Goal: Task Accomplishment & Management: Manage account settings

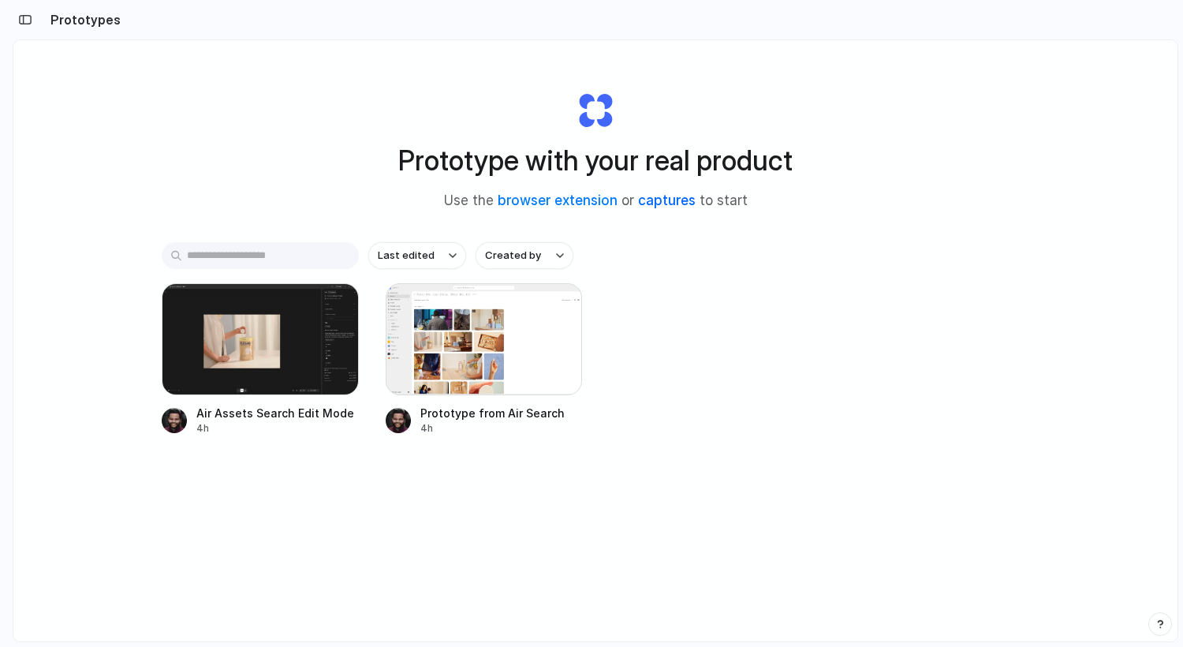
click at [659, 195] on link "captures" at bounding box center [667, 200] width 58 height 16
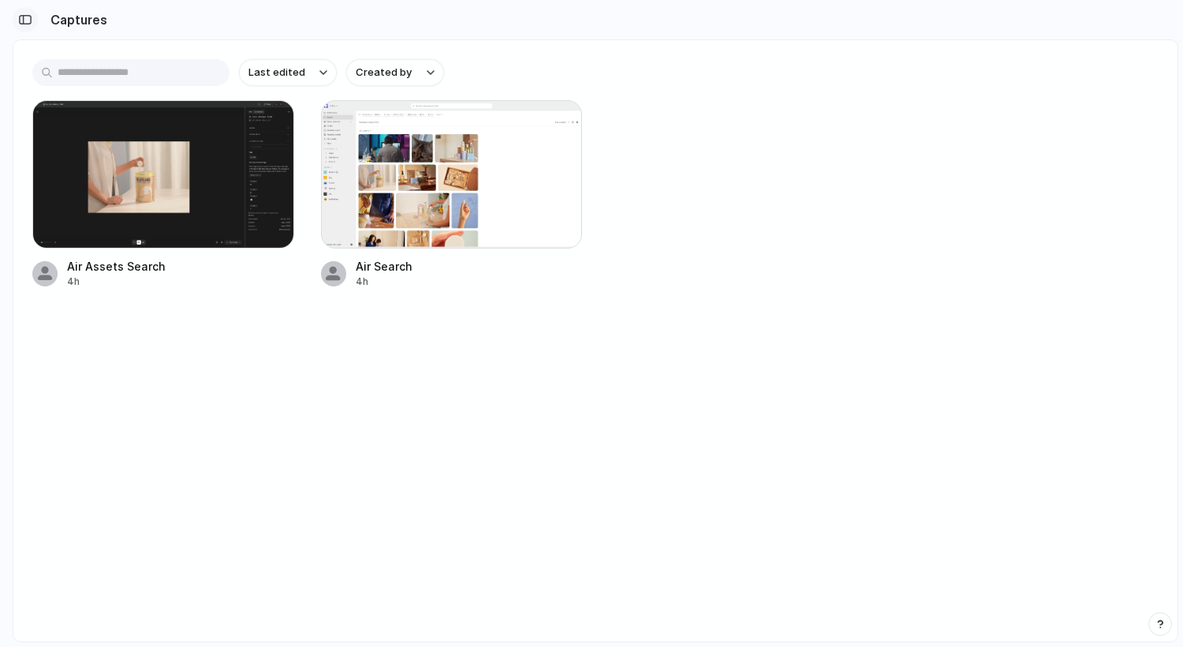
click at [28, 23] on div "button" at bounding box center [25, 19] width 14 height 11
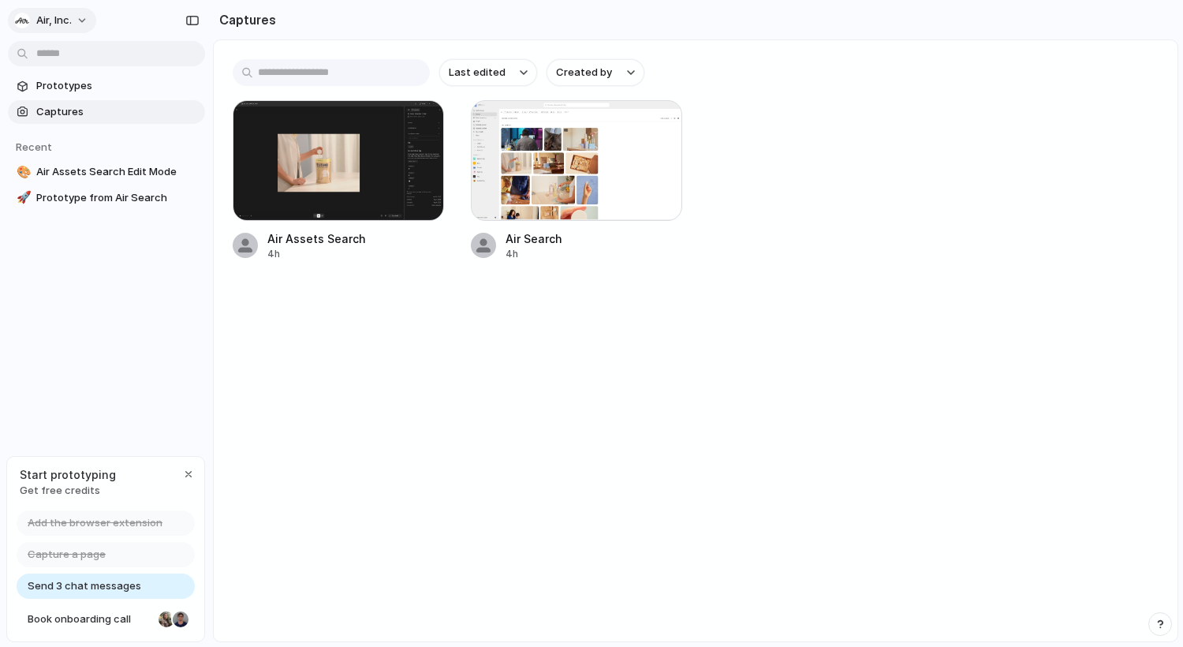
click at [85, 20] on button "Air, Inc." at bounding box center [52, 20] width 88 height 25
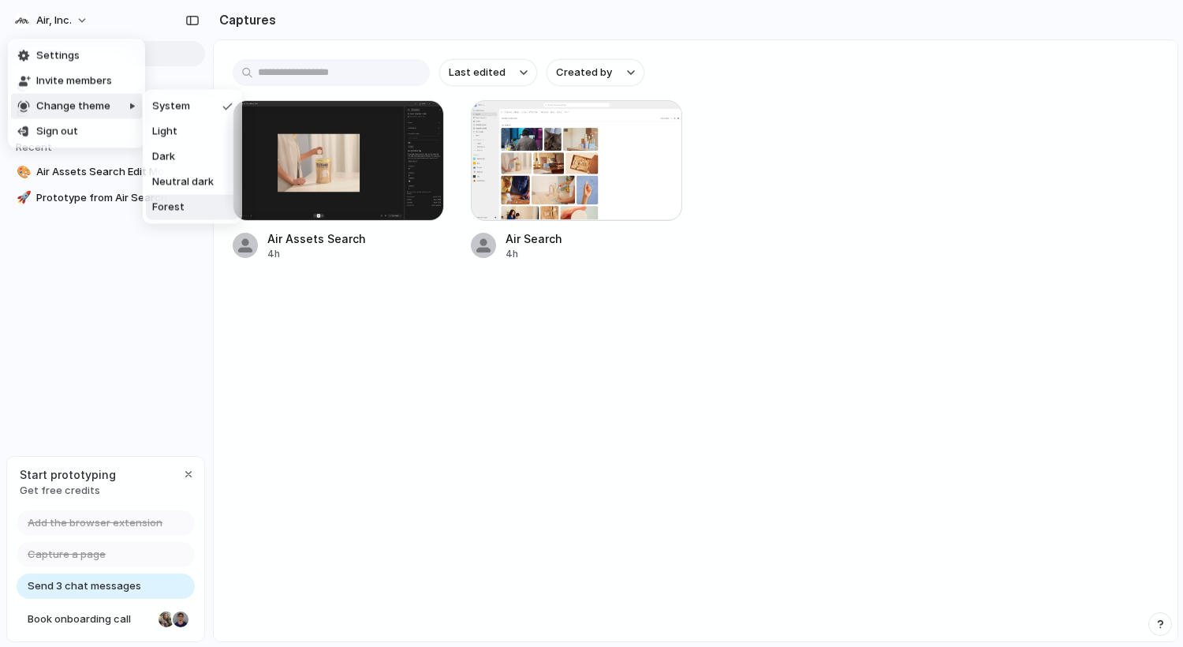
click at [181, 189] on span "Neutral dark" at bounding box center [183, 182] width 62 height 16
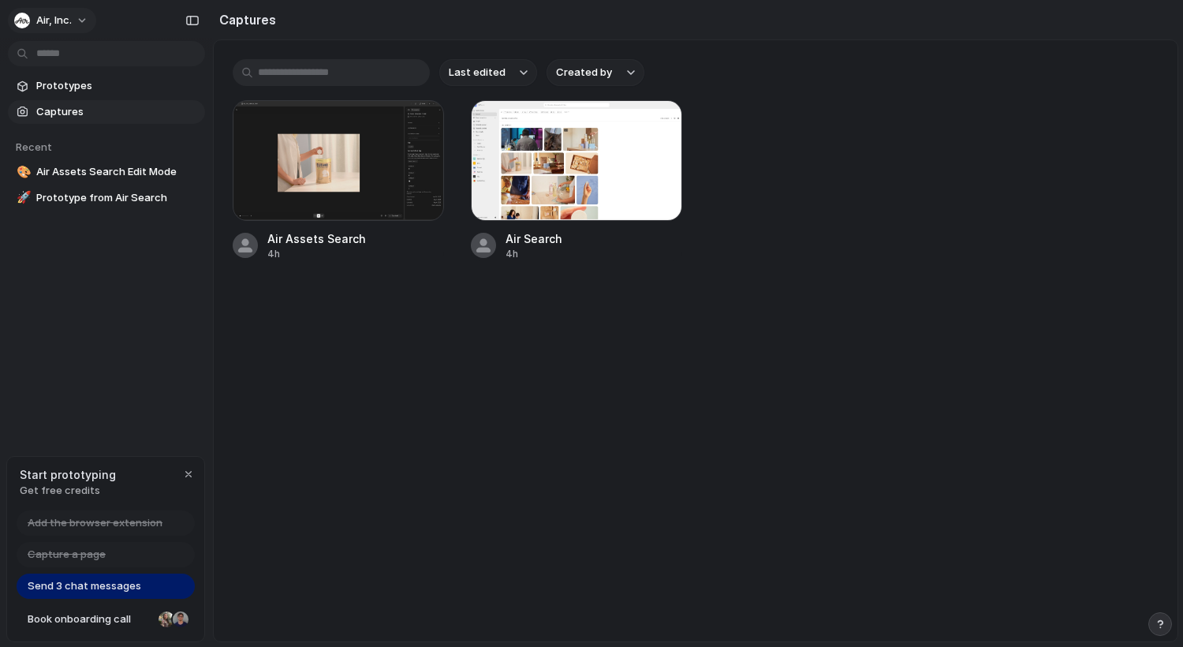
click at [66, 19] on span "Air, Inc." at bounding box center [53, 21] width 35 height 16
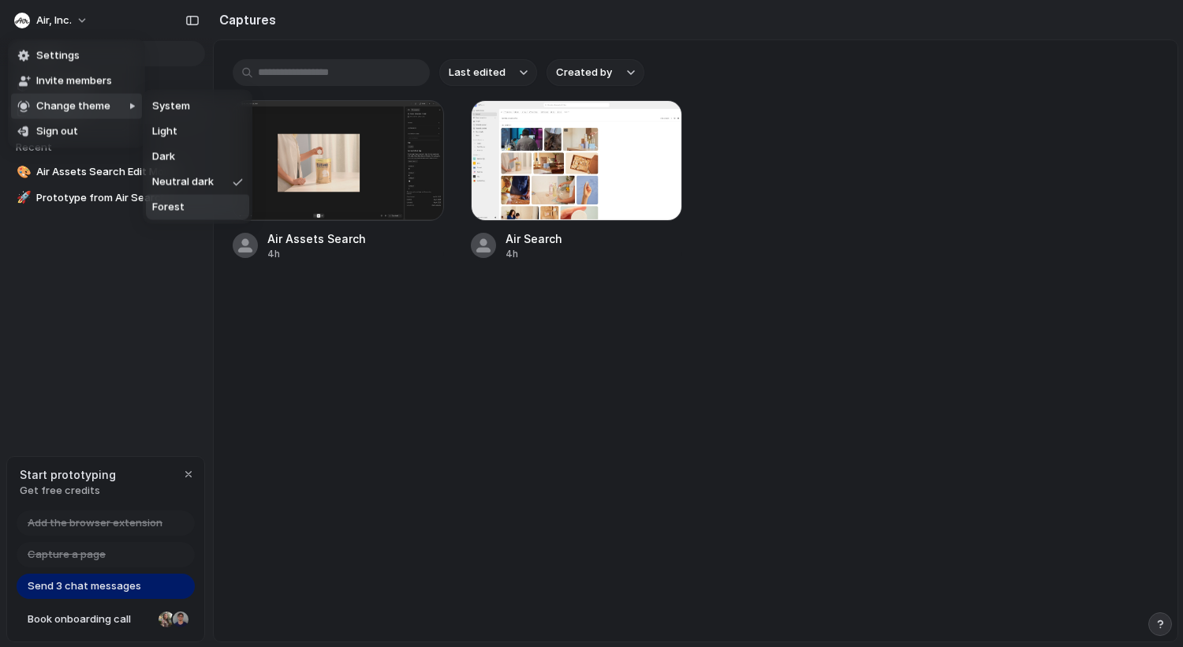
click at [230, 206] on li "Forest" at bounding box center [197, 207] width 103 height 25
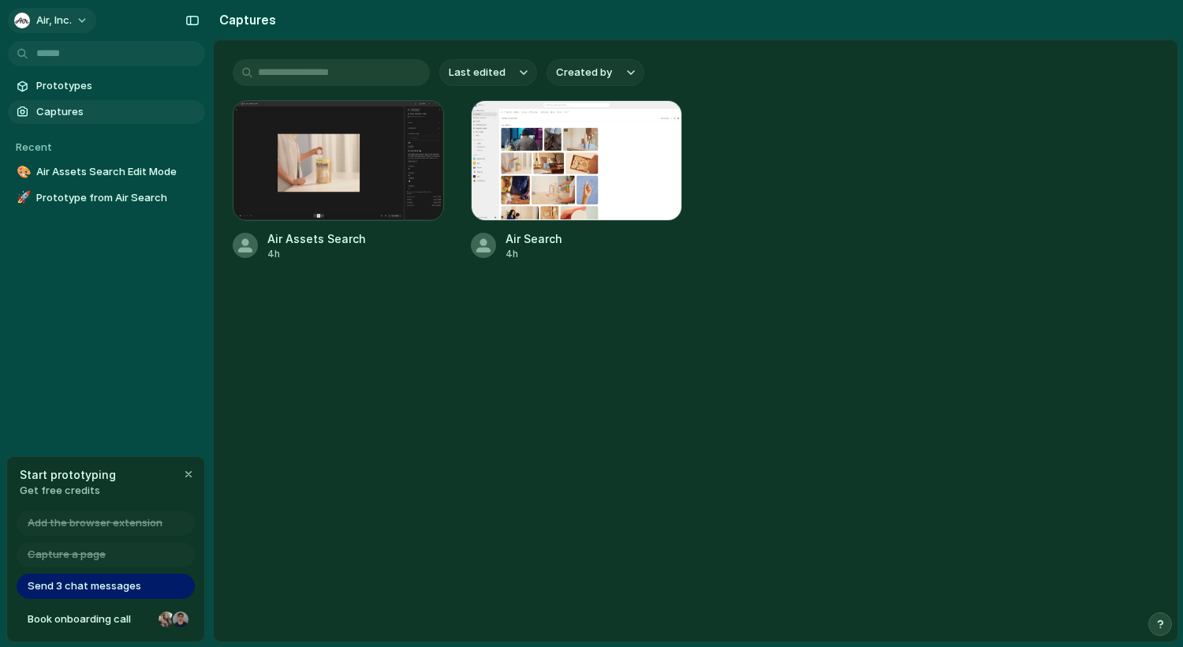
click at [62, 21] on span "Air, Inc." at bounding box center [53, 21] width 35 height 16
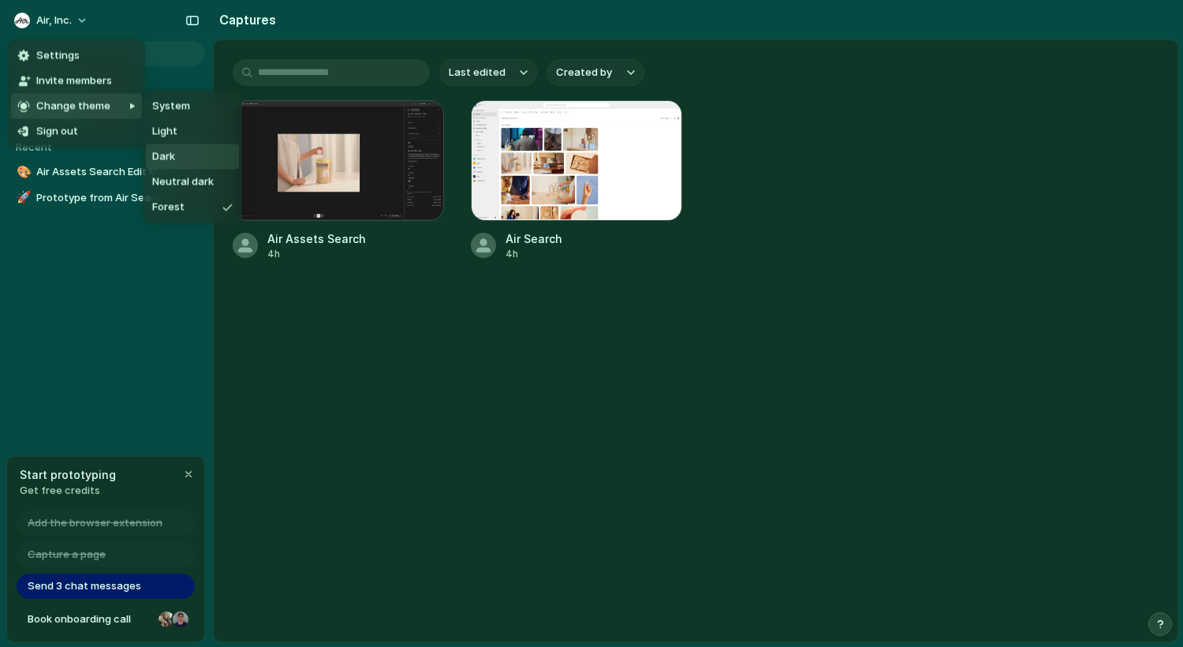
click at [184, 150] on li "Dark" at bounding box center [192, 156] width 93 height 25
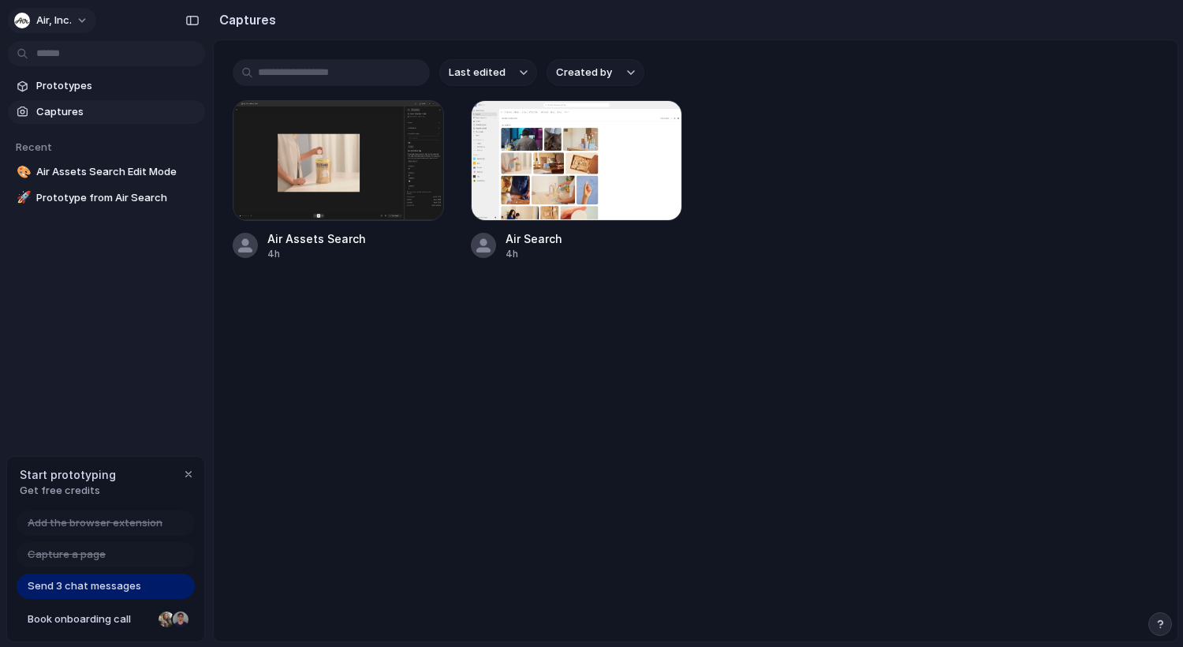
click at [79, 21] on button "Air, Inc." at bounding box center [52, 20] width 88 height 25
click at [85, 58] on li "Settings" at bounding box center [76, 55] width 131 height 25
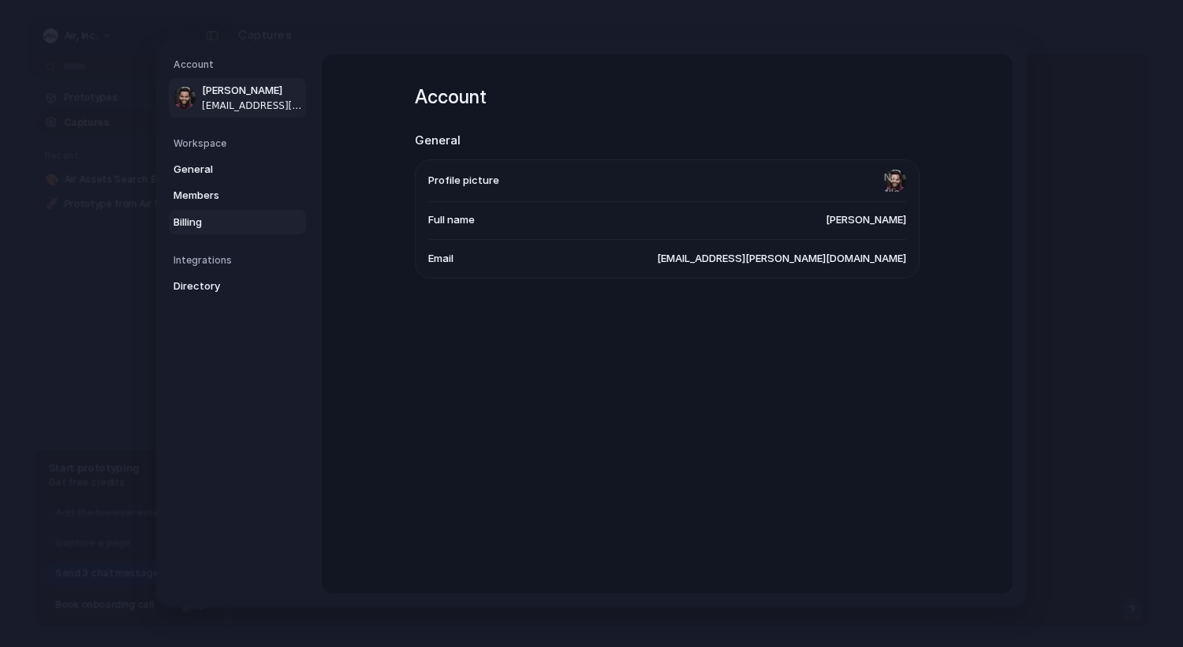
click at [200, 218] on span "Billing" at bounding box center [224, 222] width 101 height 16
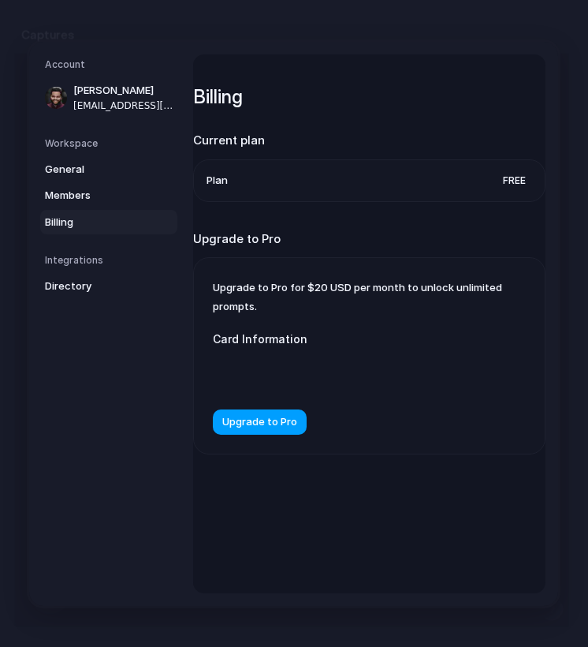
click at [293, 428] on span "Upgrade to Pro" at bounding box center [259, 422] width 75 height 16
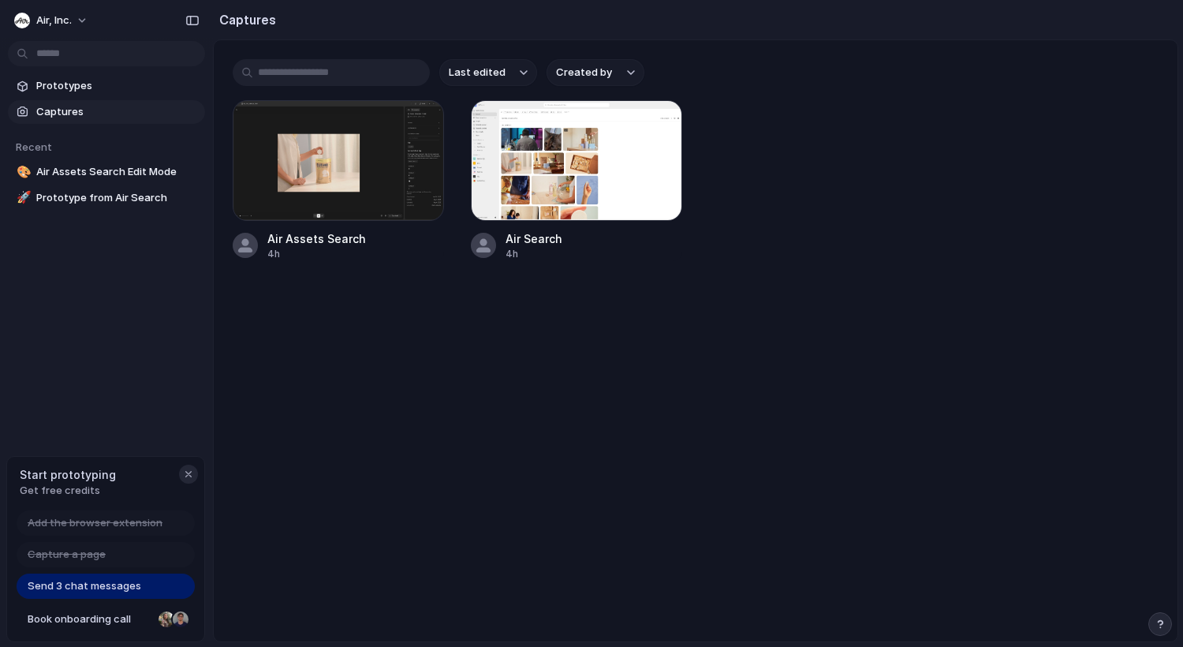
click at [190, 473] on div "button" at bounding box center [188, 474] width 13 height 13
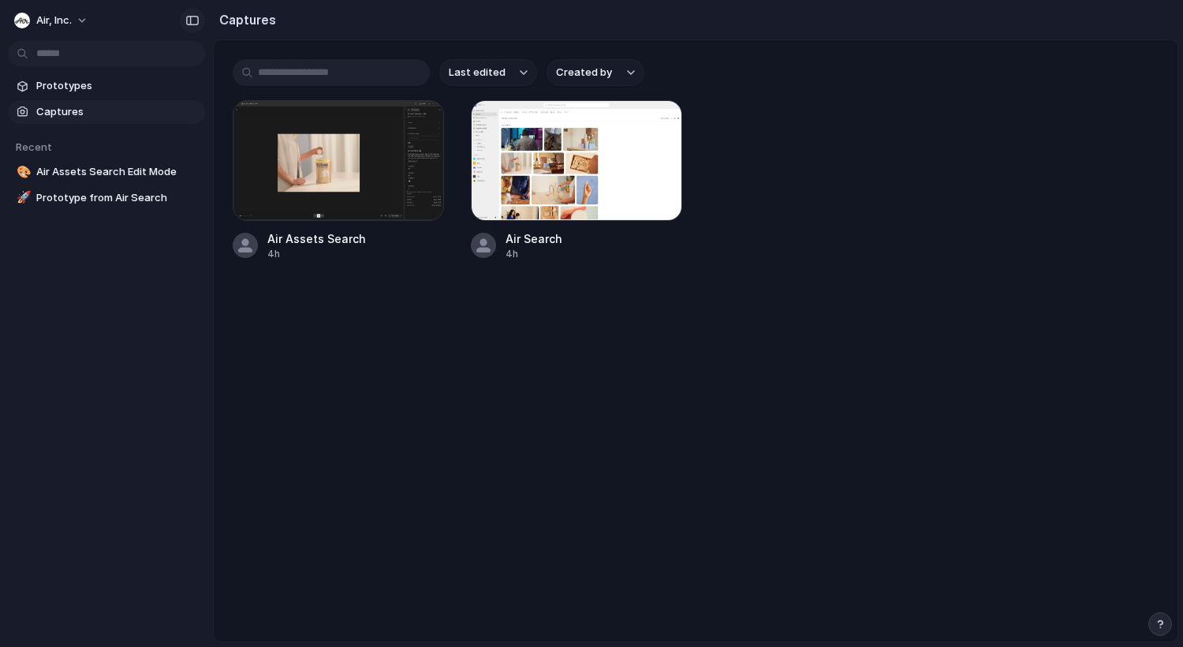
click at [193, 19] on div "button" at bounding box center [192, 20] width 14 height 11
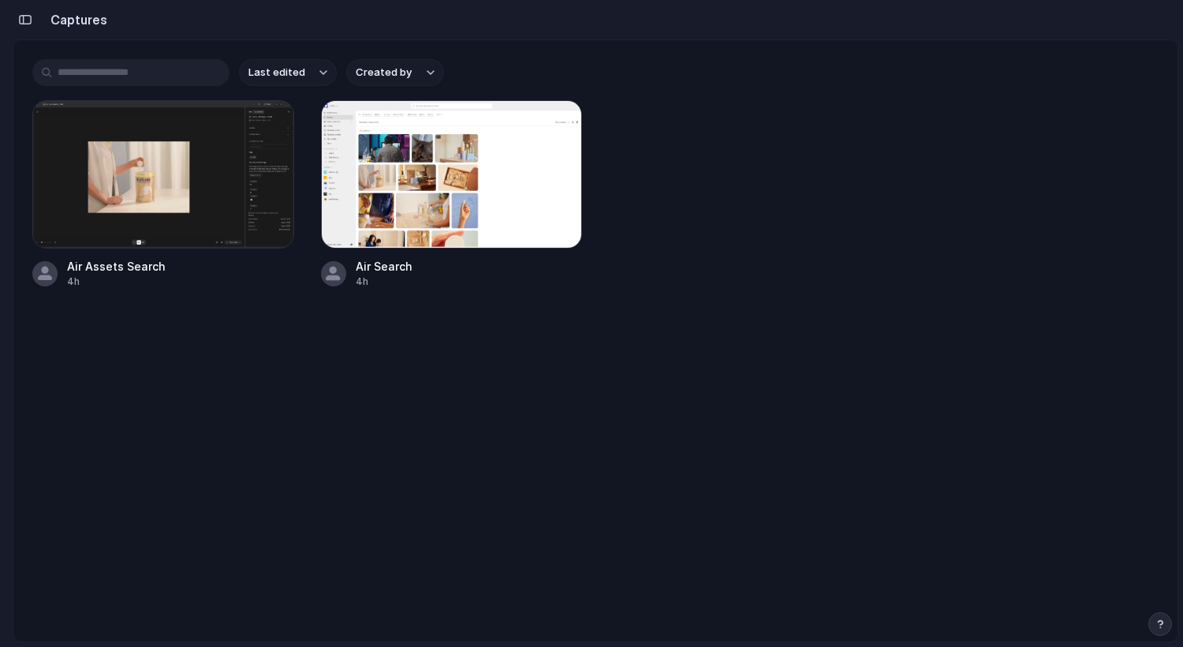
click at [28, 22] on div "button" at bounding box center [25, 19] width 14 height 11
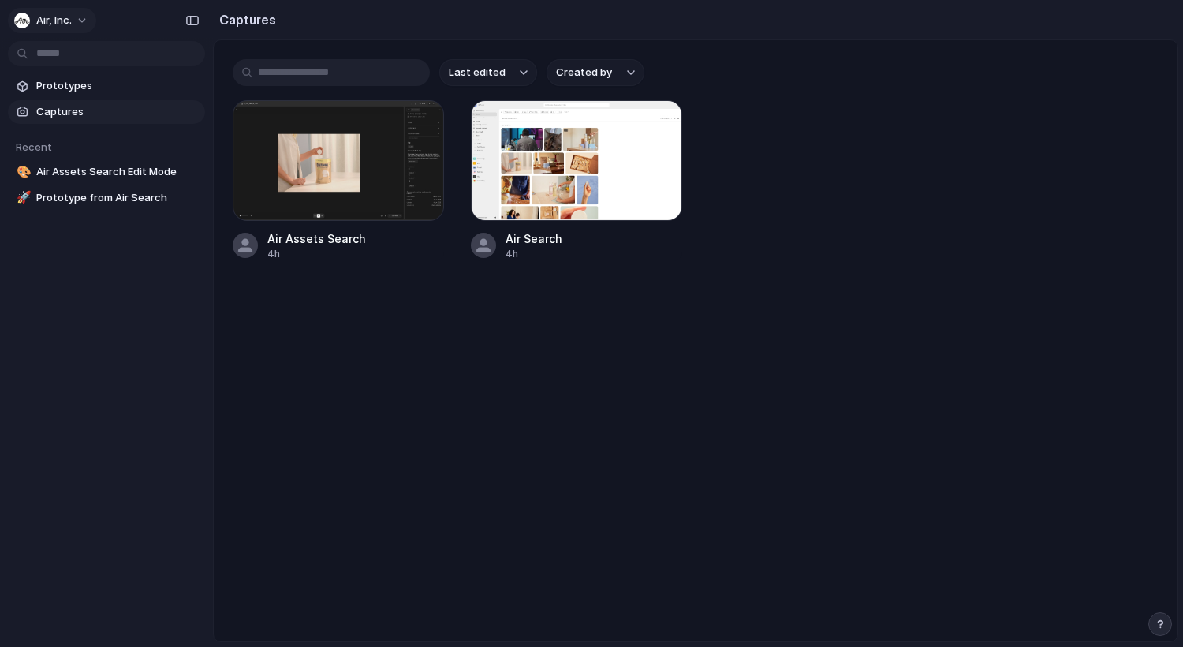
click at [48, 21] on span "Air, Inc." at bounding box center [53, 21] width 35 height 16
click at [92, 50] on li "Settings" at bounding box center [76, 55] width 131 height 25
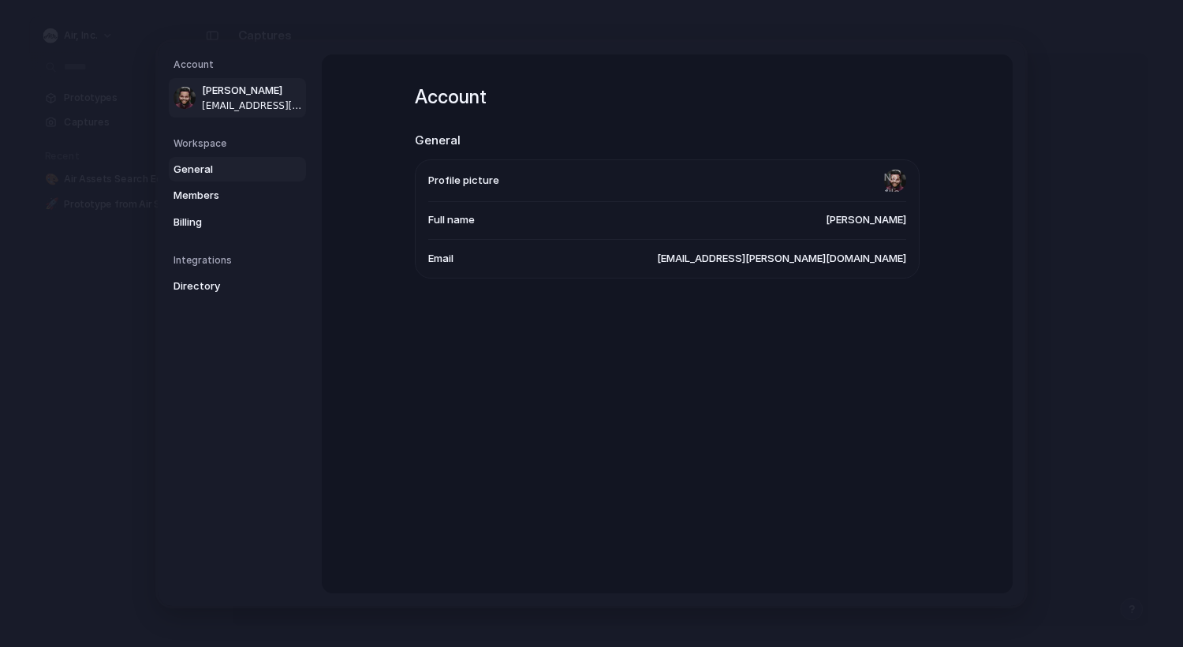
click at [200, 174] on span "General" at bounding box center [224, 169] width 101 height 16
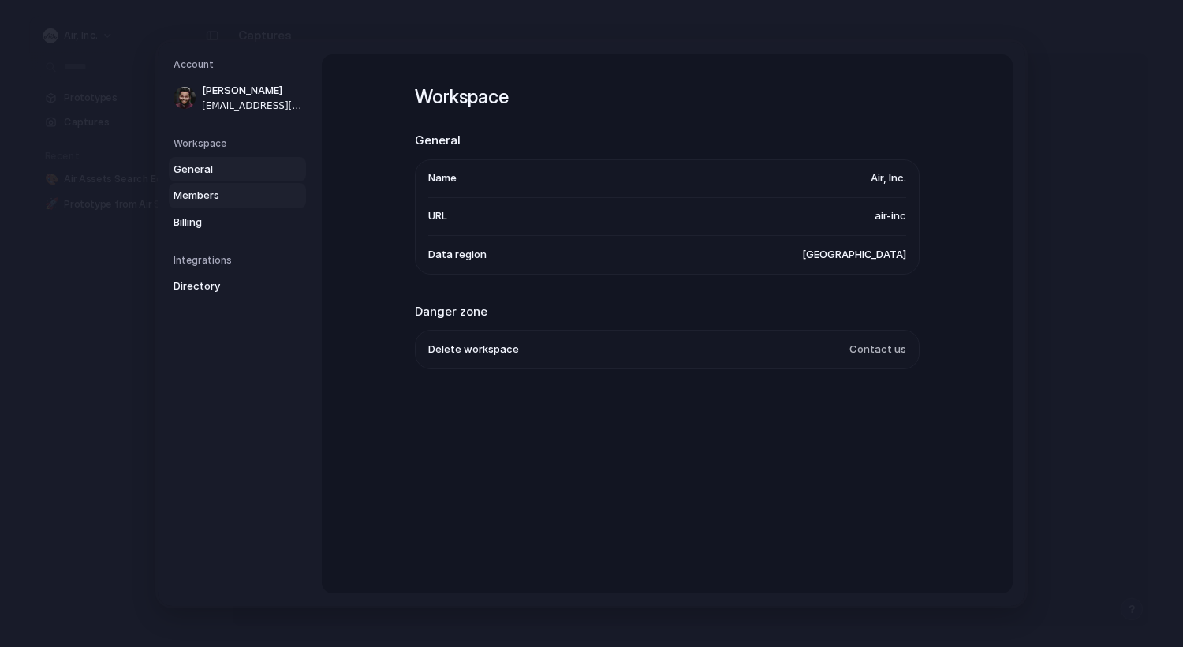
click at [208, 197] on span "Members" at bounding box center [224, 196] width 101 height 16
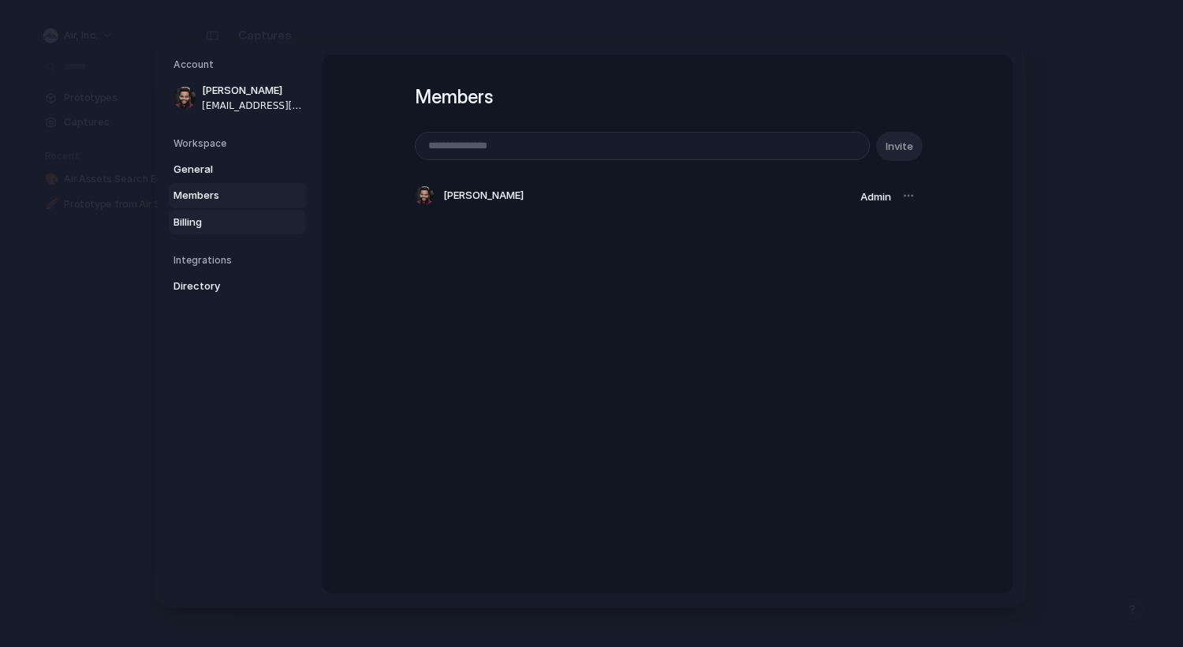
click at [210, 222] on span "Billing" at bounding box center [224, 222] width 101 height 16
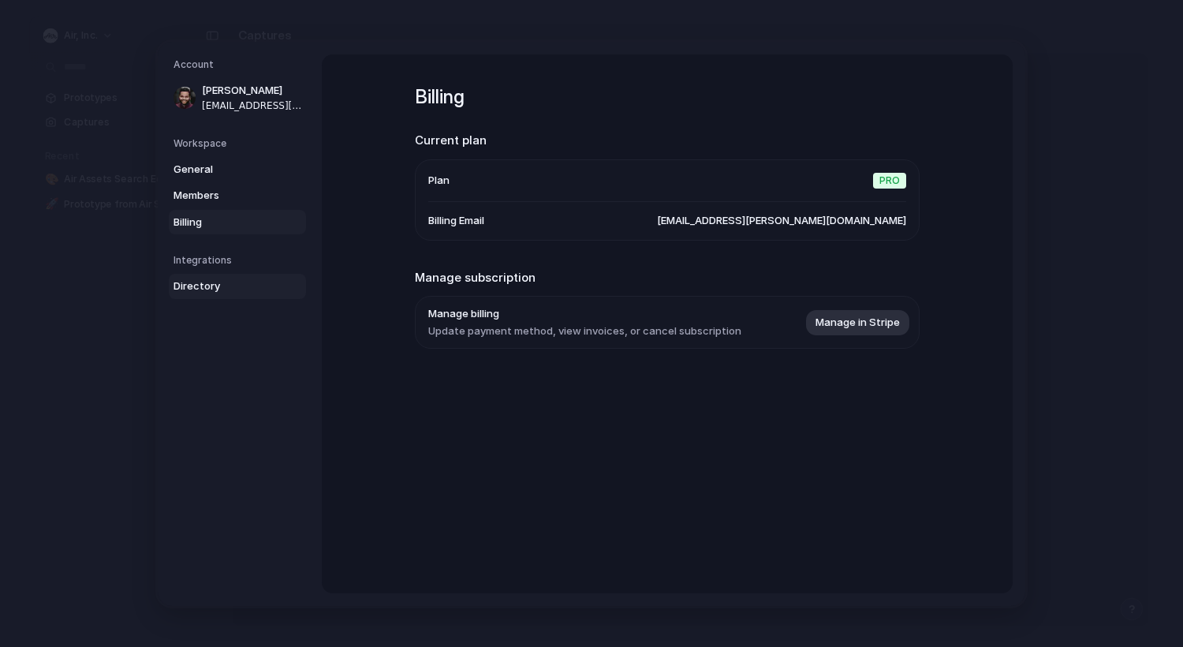
click at [209, 286] on span "Directory" at bounding box center [224, 286] width 101 height 16
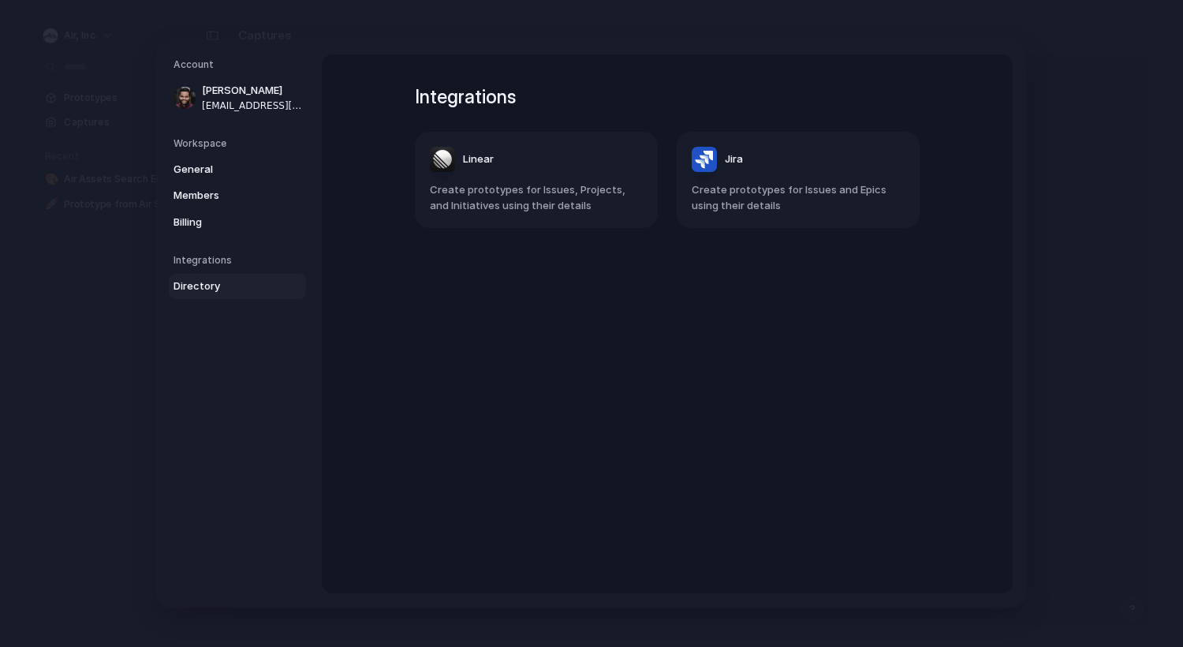
click at [211, 260] on h5 "Integrations" at bounding box center [240, 260] width 133 height 14
click at [211, 286] on span "Directory" at bounding box center [224, 286] width 101 height 16
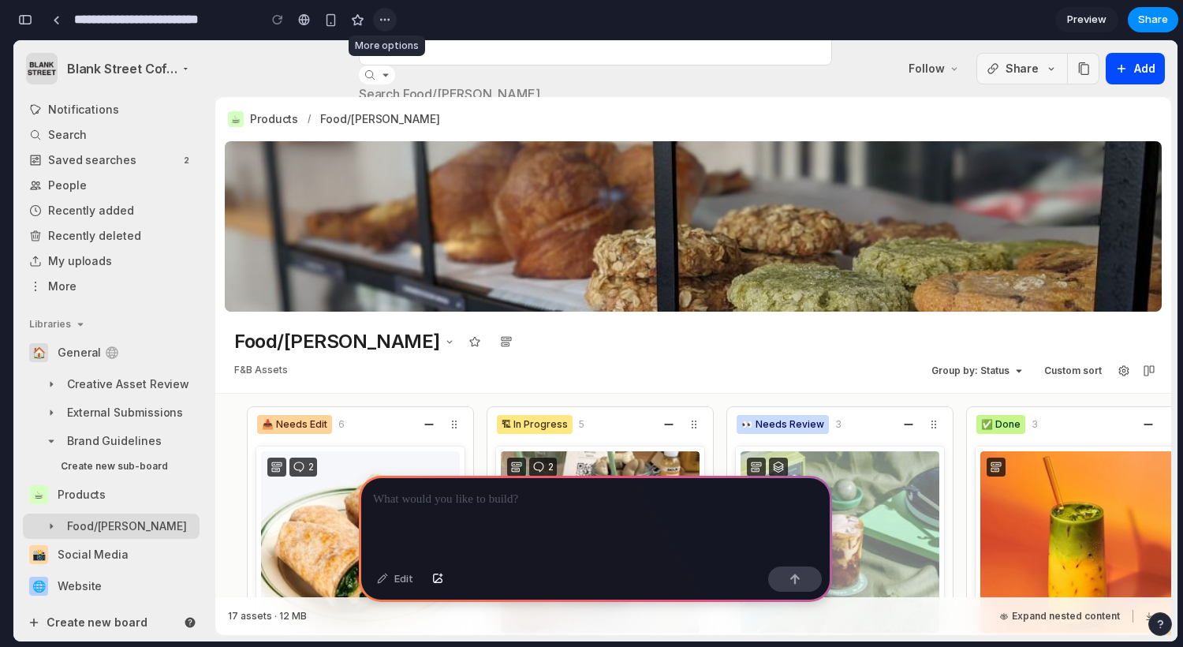
click at [390, 22] on button "button" at bounding box center [385, 20] width 24 height 24
click at [390, 19] on div "Duplicate Delete" at bounding box center [591, 323] width 1183 height 647
click at [21, 25] on button "button" at bounding box center [25, 19] width 25 height 25
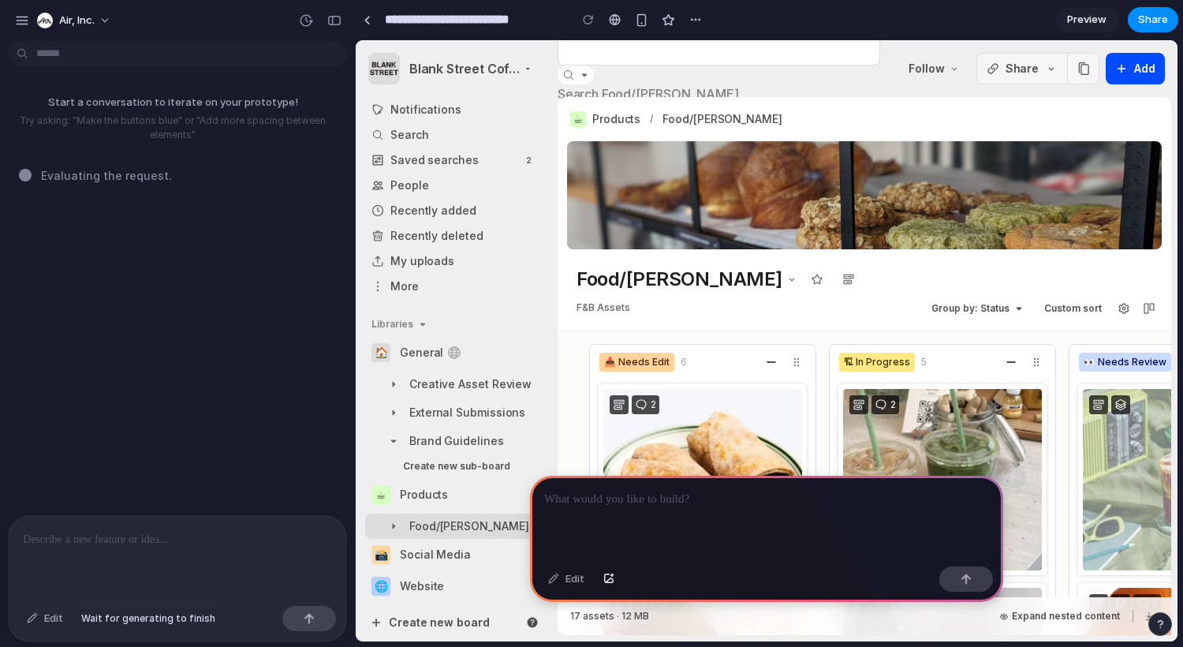
click at [47, 617] on div "Edit" at bounding box center [45, 618] width 52 height 25
click at [376, 354] on icon "button" at bounding box center [381, 352] width 13 height 13
click at [416, 326] on icon "button" at bounding box center [422, 324] width 13 height 13
click at [383, 70] on icon "button" at bounding box center [384, 68] width 13 height 13
click at [205, 457] on div "Start a conversation to iterate on your prototype! Try asking: "Make the button…" at bounding box center [172, 281] width 345 height 468
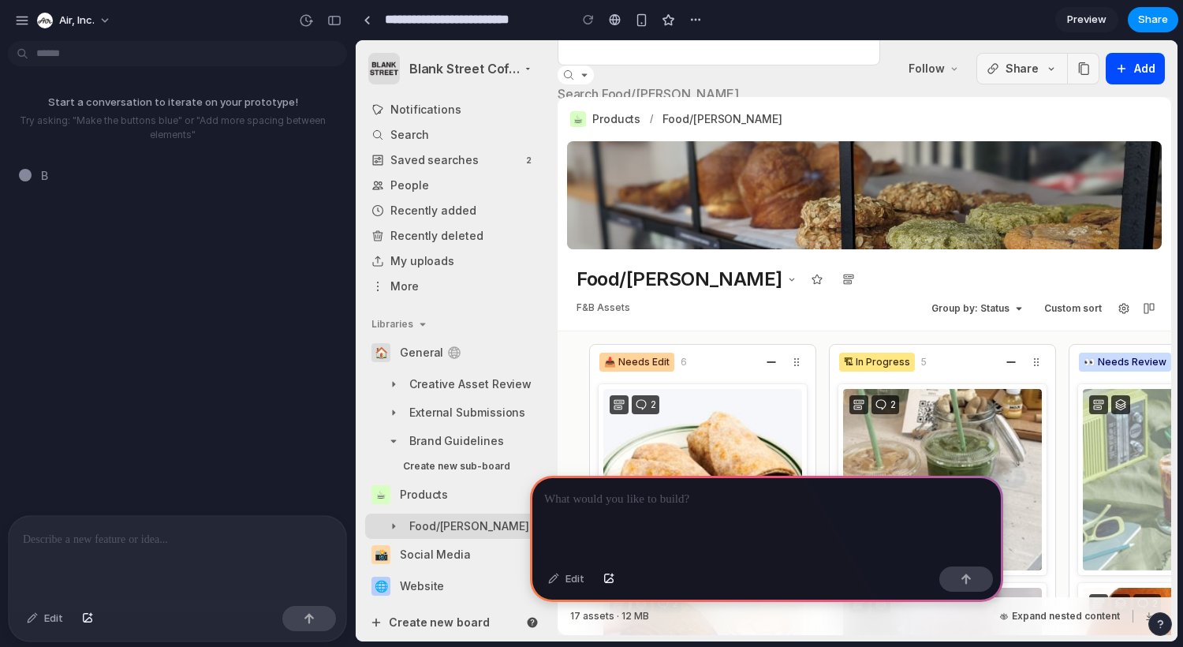
click at [188, 278] on div "Start a conversation to iterate on your prototype! Try asking: "Make the button…" at bounding box center [172, 281] width 345 height 468
click at [103, 20] on button "Air, Inc." at bounding box center [75, 20] width 88 height 25
click at [103, 20] on div "Settings Invite members Change theme Sign out" at bounding box center [591, 323] width 1183 height 647
click at [24, 20] on div "button" at bounding box center [22, 20] width 14 height 14
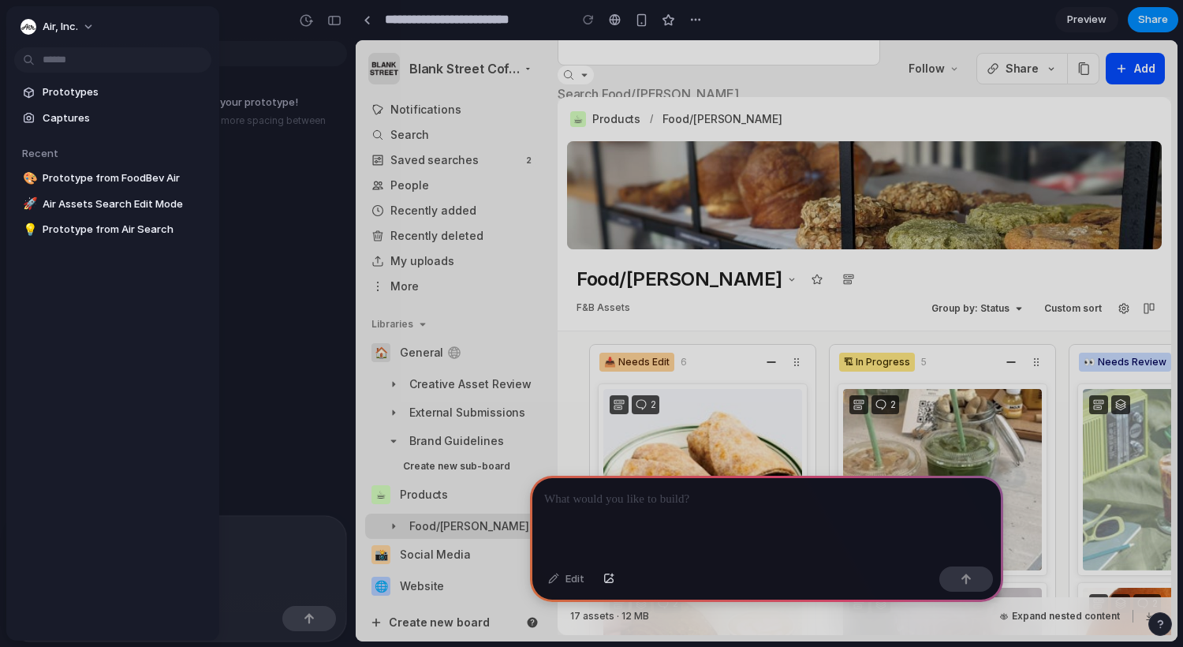
drag, startPoint x: 256, startPoint y: 327, endPoint x: 265, endPoint y: 181, distance: 145.4
click at [255, 327] on div at bounding box center [591, 323] width 1183 height 647
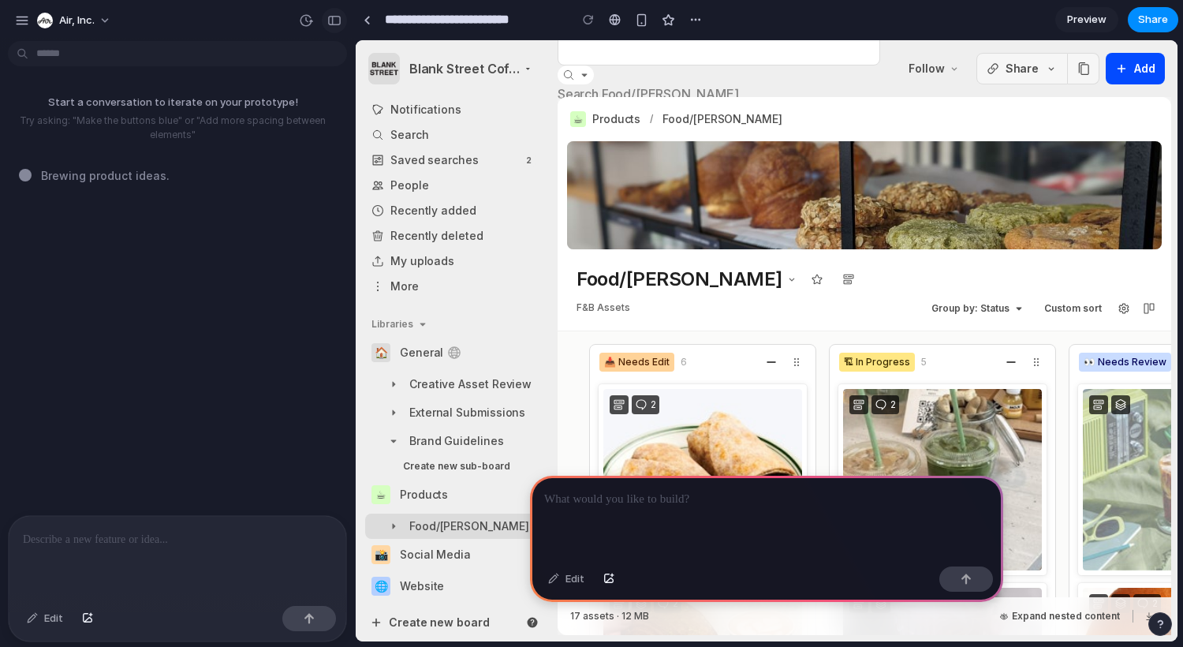
click at [331, 24] on div "button" at bounding box center [334, 20] width 14 height 11
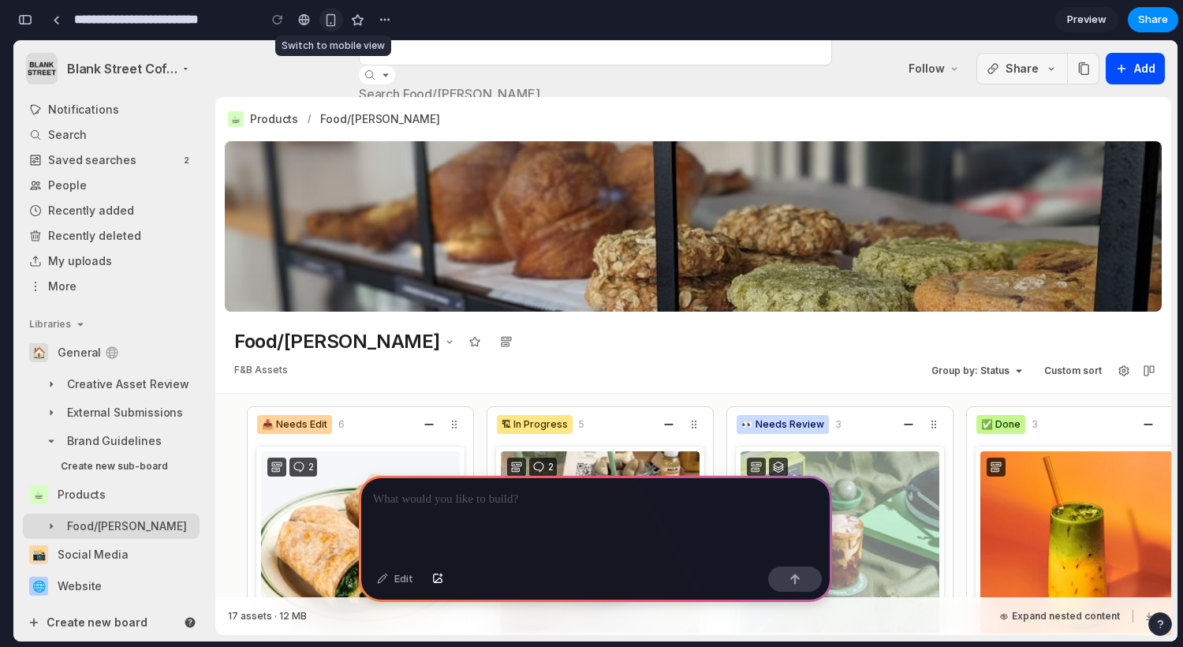
click at [327, 20] on div "button" at bounding box center [330, 19] width 13 height 13
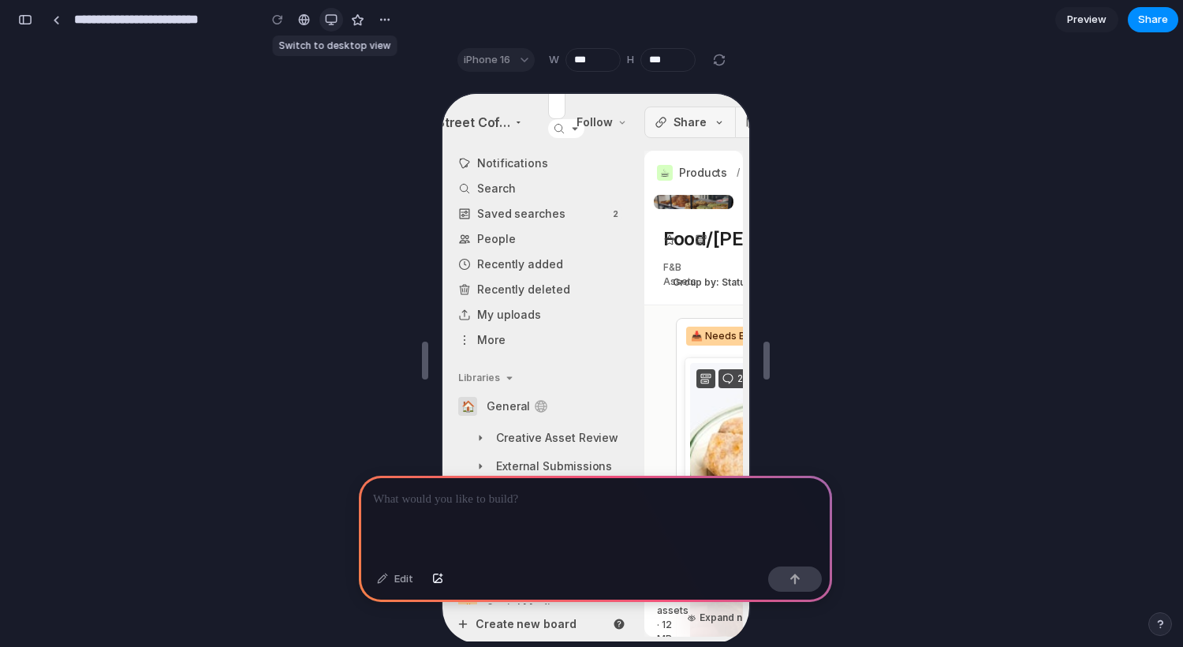
click at [327, 22] on div "button" at bounding box center [331, 19] width 13 height 13
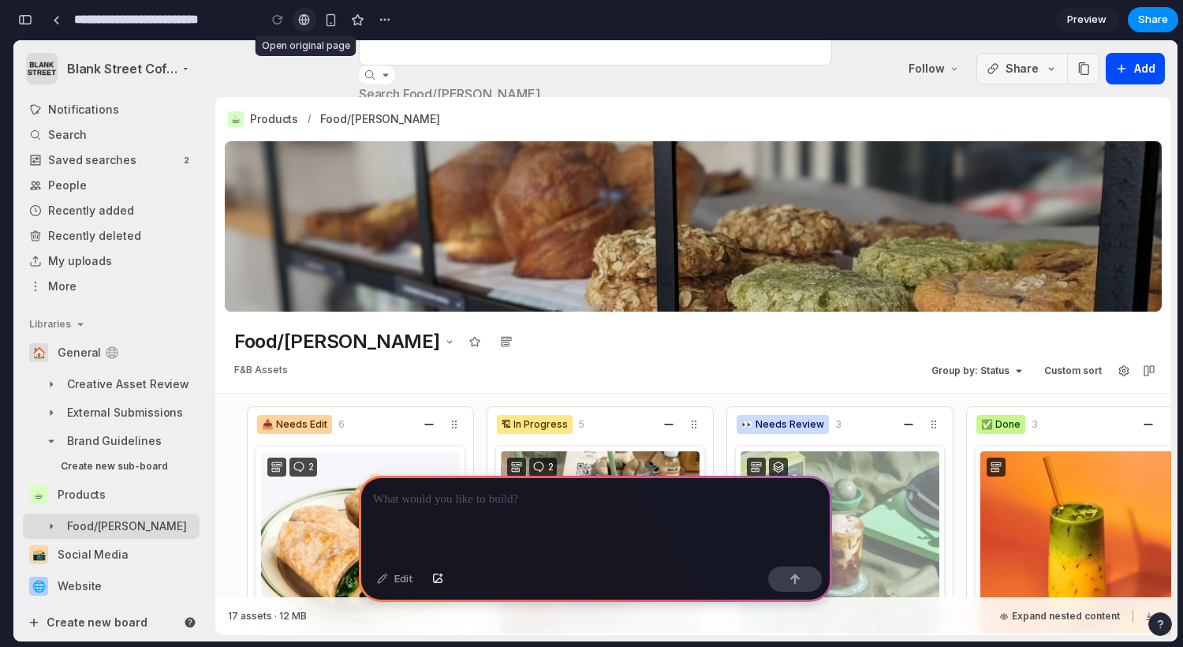
click at [309, 23] on div at bounding box center [304, 19] width 12 height 13
click at [383, 22] on div "button" at bounding box center [385, 19] width 13 height 13
click at [383, 22] on div "Duplicate Delete" at bounding box center [591, 323] width 1183 height 647
click at [1069, 20] on span "Preview" at bounding box center [1086, 20] width 39 height 16
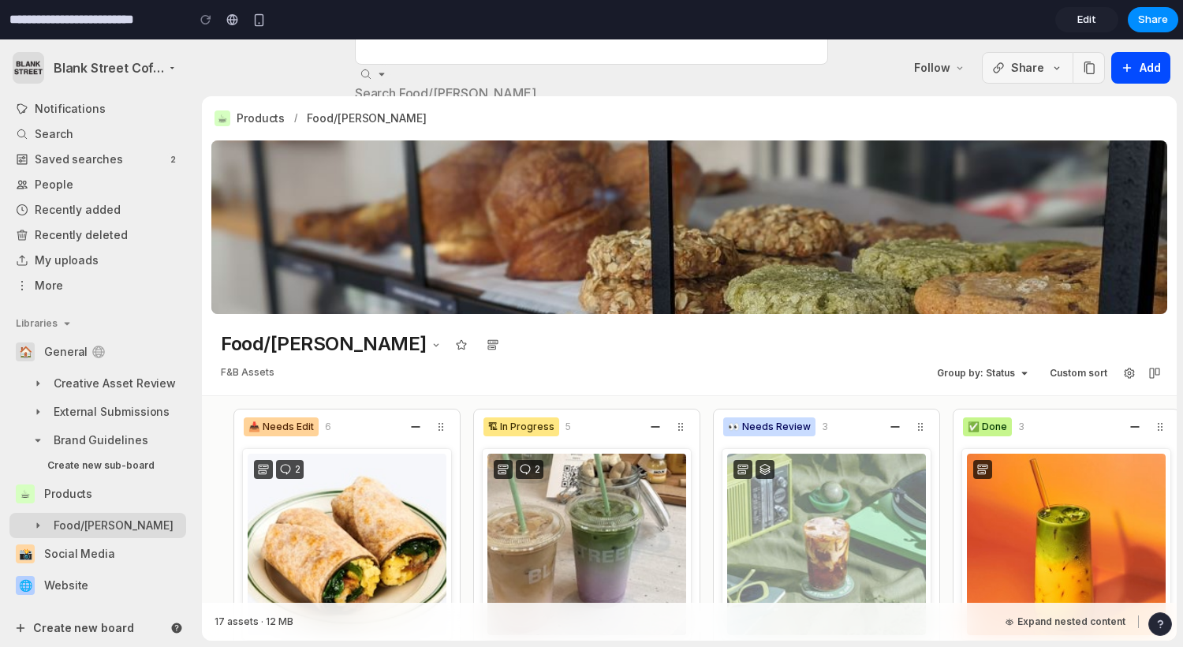
drag, startPoint x: 407, startPoint y: 82, endPoint x: 373, endPoint y: 78, distance: 34.1
click at [373, 80] on div "Search Food/[PERSON_NAME]" at bounding box center [591, 67] width 473 height 69
click at [376, 78] on icon "button" at bounding box center [381, 74] width 13 height 13
click at [363, 72] on icon "button" at bounding box center [366, 74] width 13 height 13
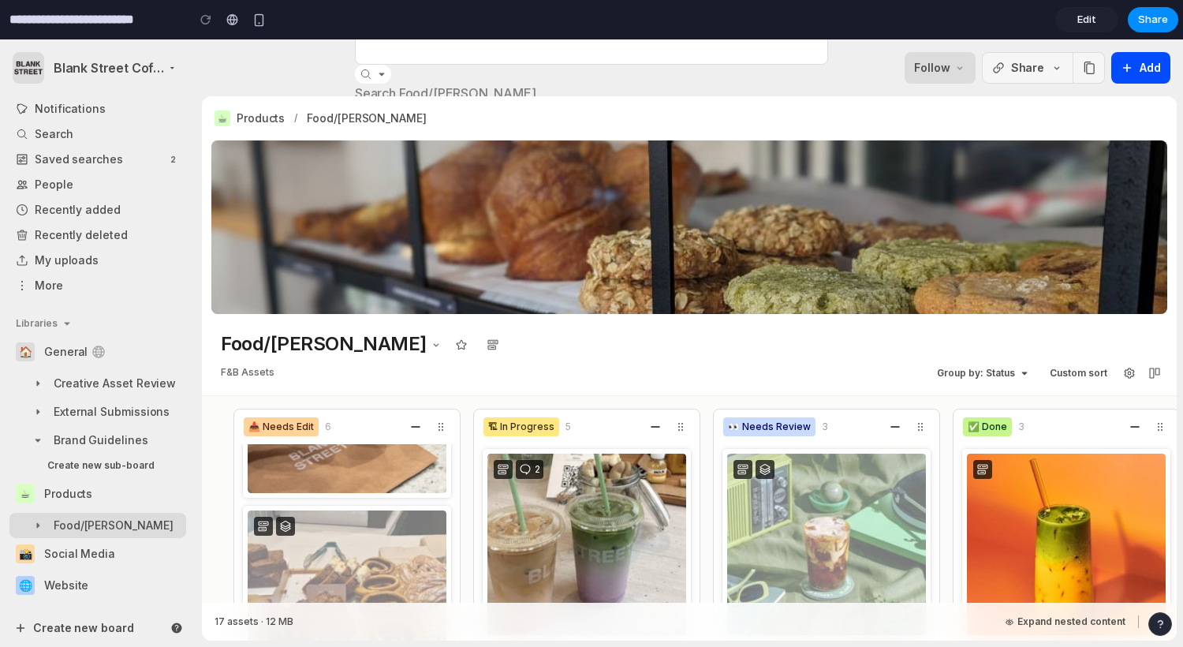
click at [950, 74] on button "Follow" at bounding box center [940, 68] width 71 height 32
click at [1002, 370] on button "Group by: Status" at bounding box center [984, 373] width 106 height 19
click at [297, 297] on button "Reposition cover" at bounding box center [271, 291] width 95 height 19
click at [355, 297] on button "Remove" at bounding box center [352, 291] width 54 height 19
click at [286, 118] on div "☕ Products / Food/Bev" at bounding box center [322, 118] width 215 height 19
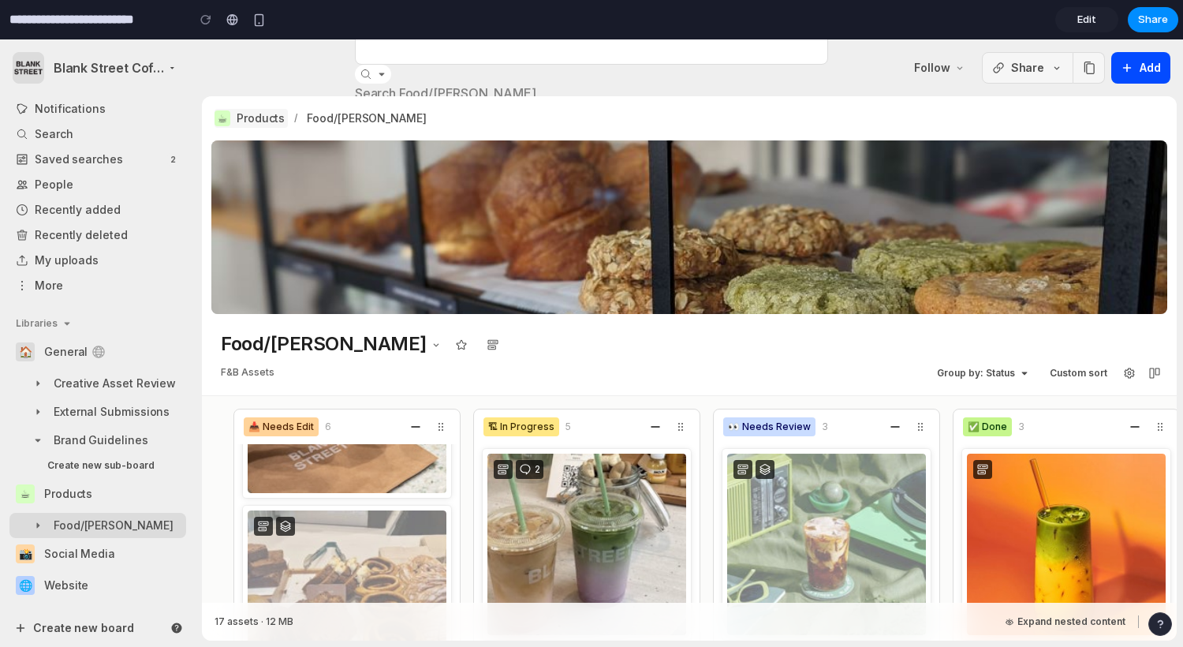
click at [281, 118] on div "Products" at bounding box center [261, 118] width 48 height 16
click at [1063, 20] on link "Edit" at bounding box center [1086, 19] width 63 height 25
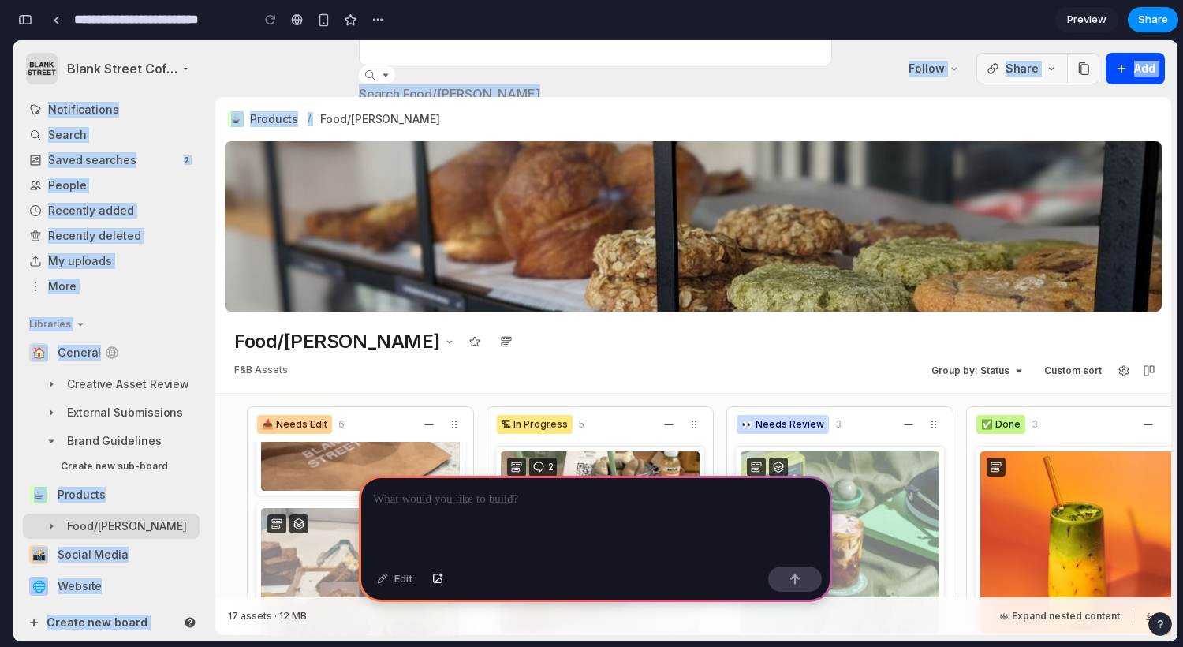
drag, startPoint x: 340, startPoint y: 54, endPoint x: 489, endPoint y: 99, distance: 155.9
click at [489, 99] on div "Blank Street Coffee - Demo Search Food/Bev Follow Share Copy share link Add Not…" at bounding box center [595, 340] width 1164 height 601
click at [497, 79] on div "Search Food/[PERSON_NAME]" at bounding box center [595, 68] width 473 height 69
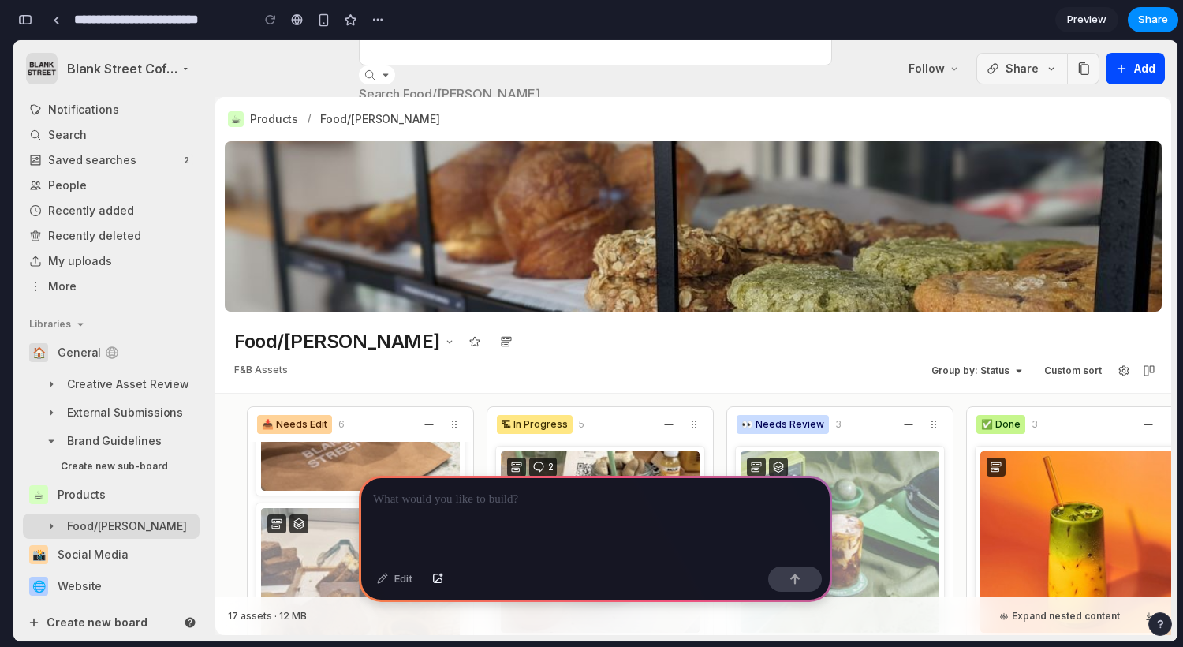
click at [389, 583] on div "Edit" at bounding box center [395, 578] width 52 height 25
click at [454, 521] on div at bounding box center [595, 518] width 473 height 84
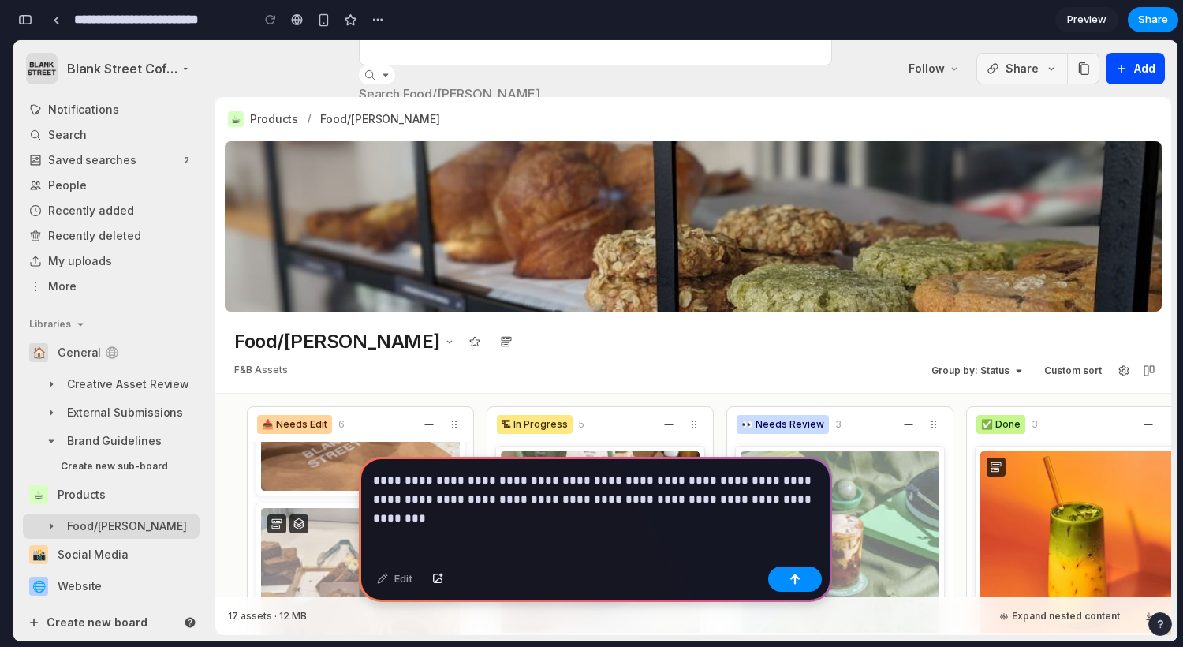
click at [631, 484] on p "**********" at bounding box center [595, 490] width 445 height 38
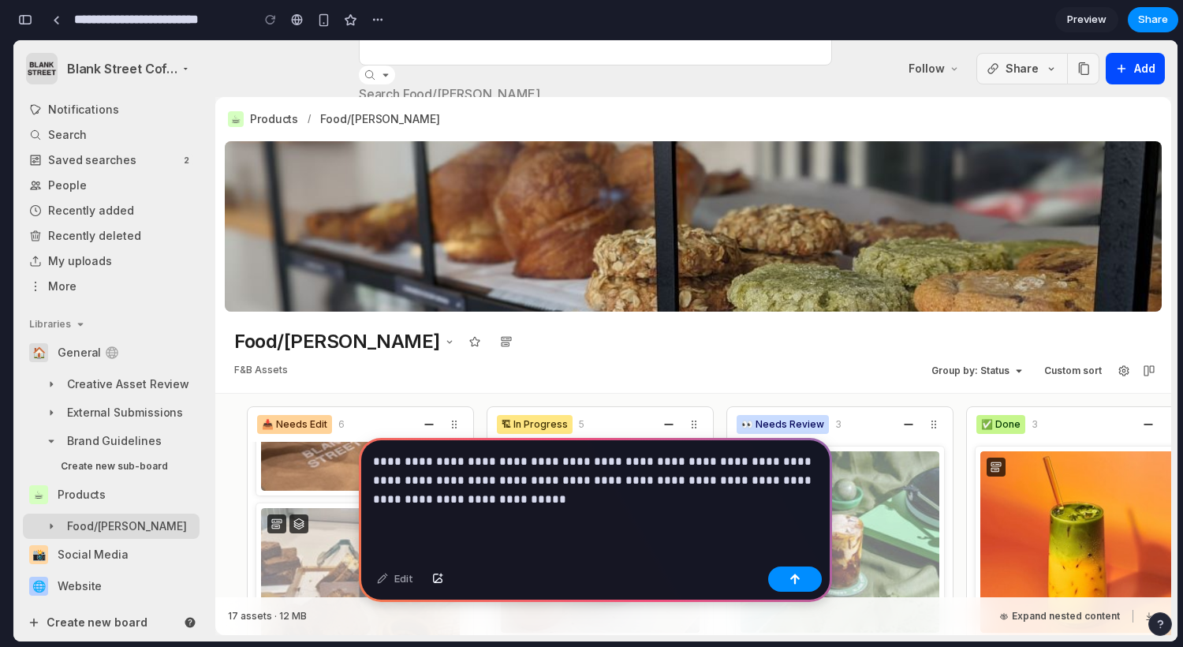
click at [648, 482] on p "**********" at bounding box center [595, 480] width 445 height 57
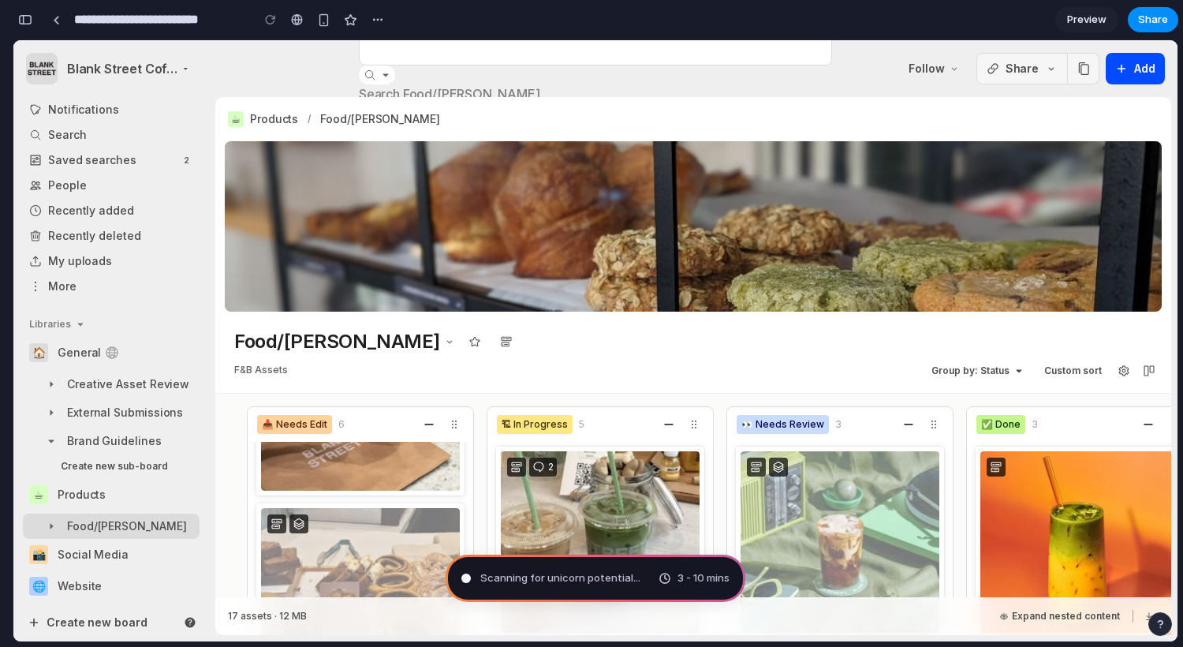
type input "**********"
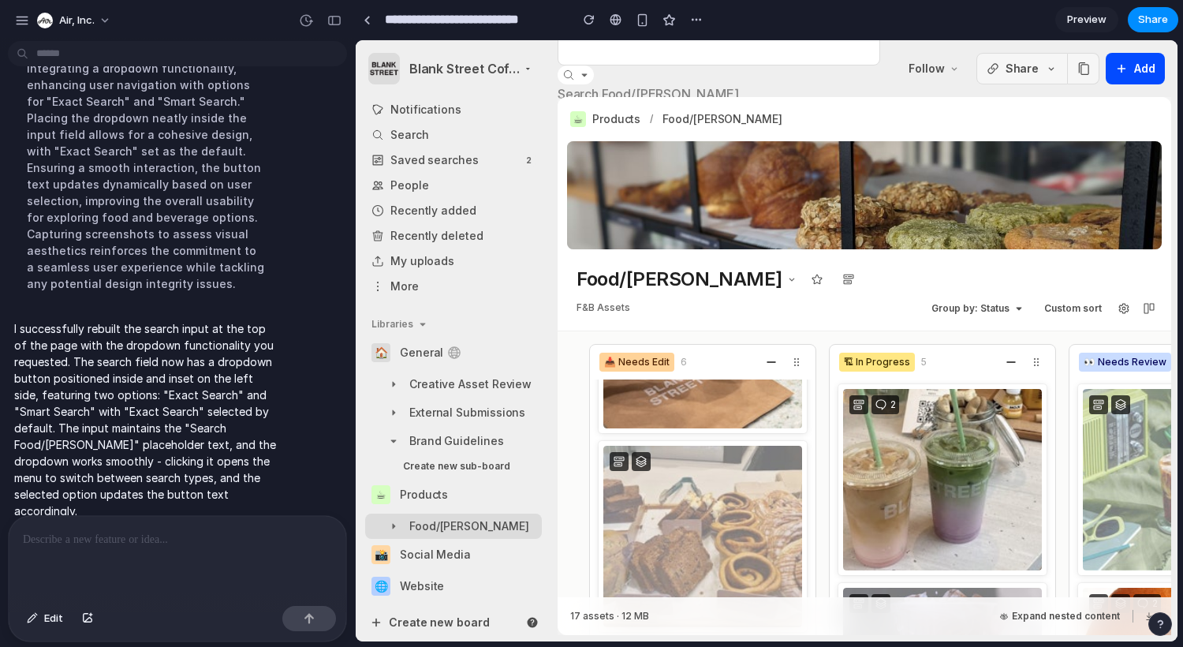
scroll to position [224, 0]
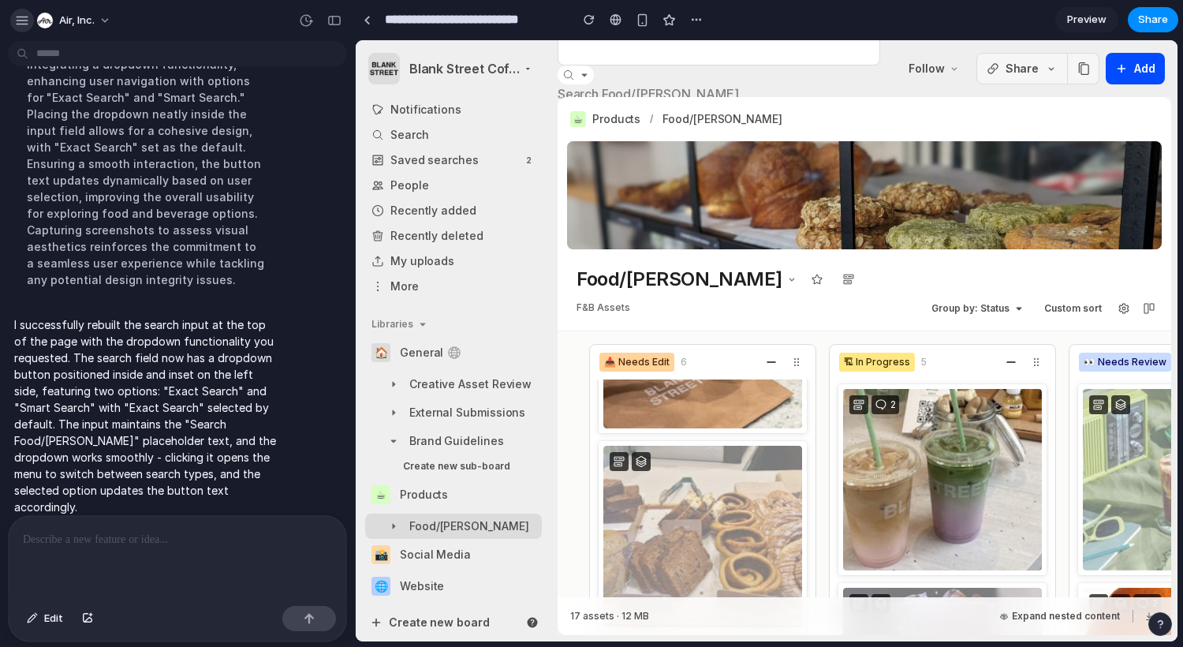
click at [26, 21] on div "button" at bounding box center [22, 20] width 14 height 14
click at [362, 19] on link at bounding box center [367, 20] width 24 height 24
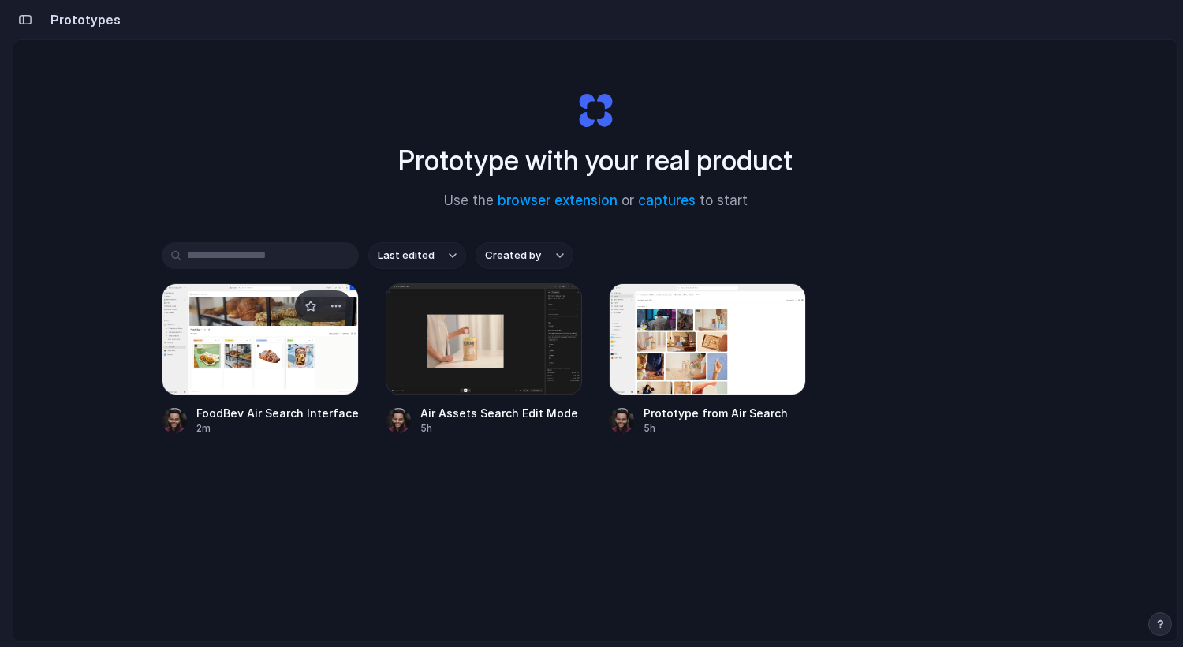
click at [304, 361] on div at bounding box center [260, 339] width 197 height 112
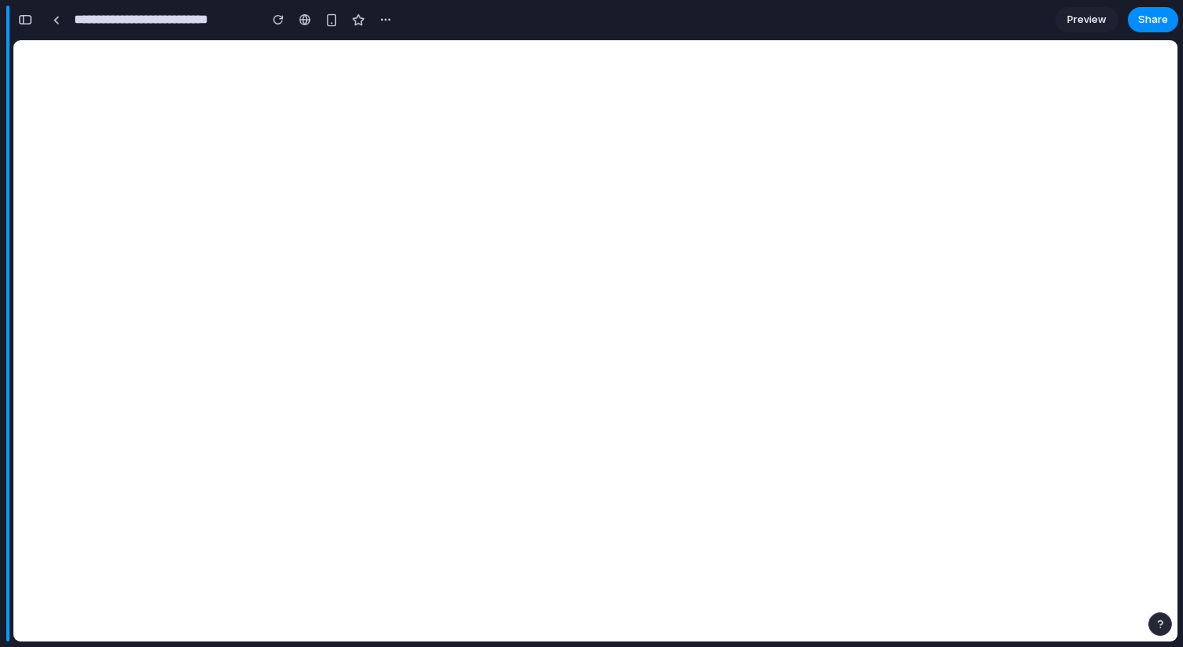
scroll to position [583, 0]
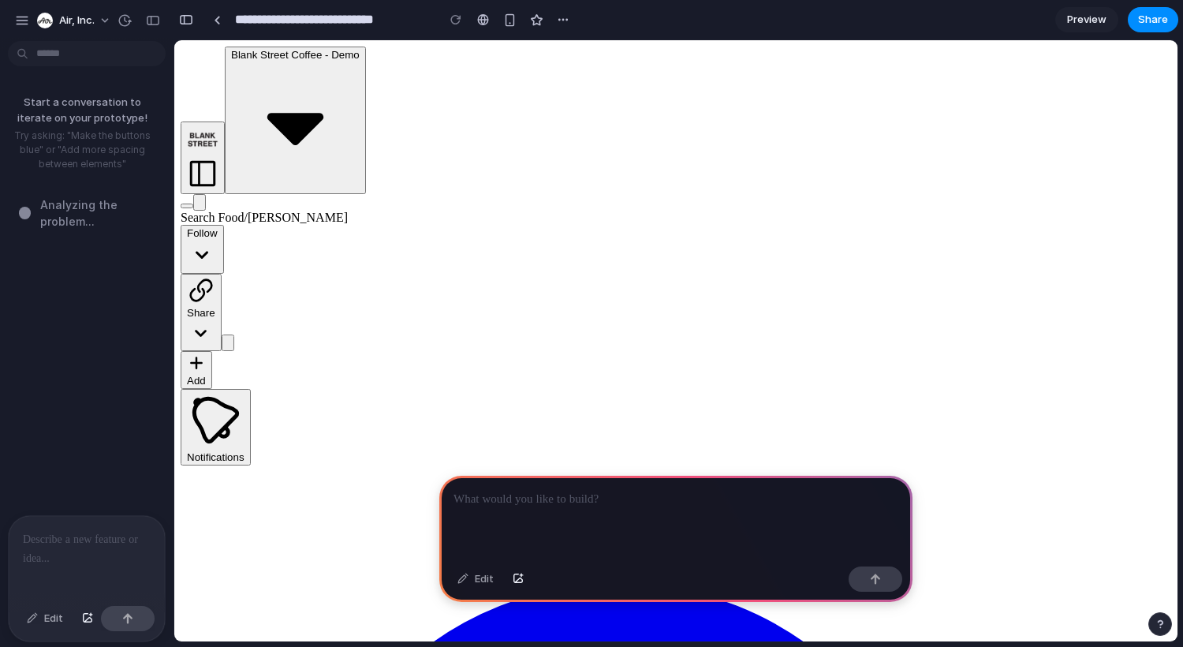
click at [535, 506] on p at bounding box center [676, 499] width 445 height 19
click at [614, 493] on p at bounding box center [676, 499] width 445 height 19
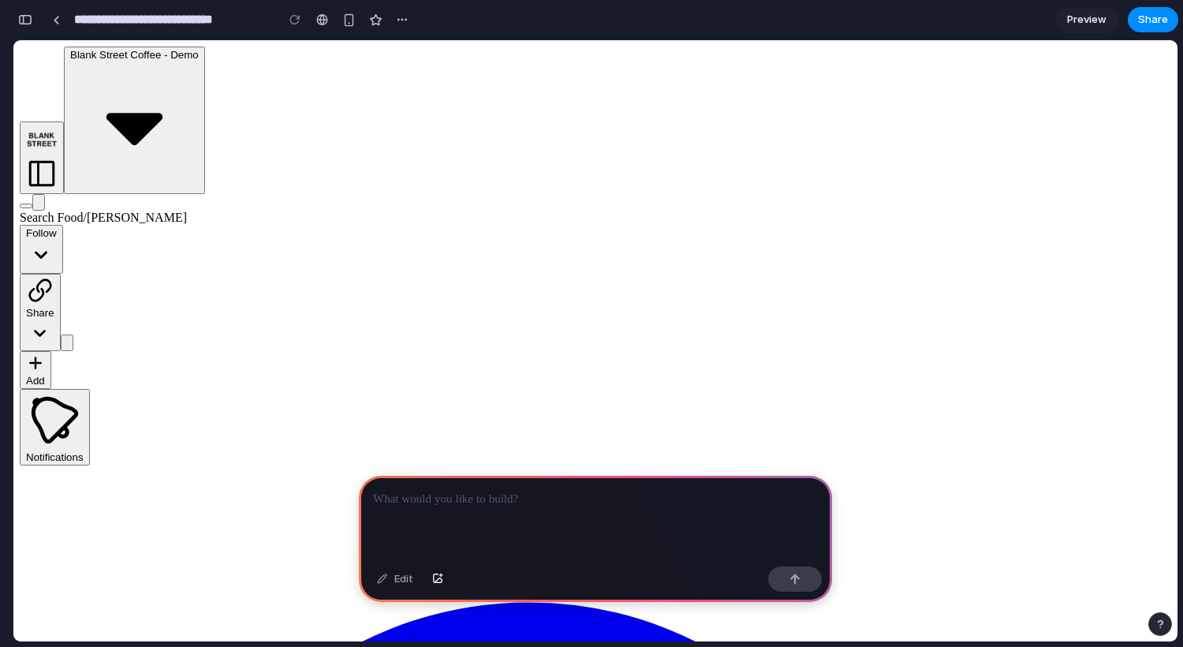
scroll to position [159, 0]
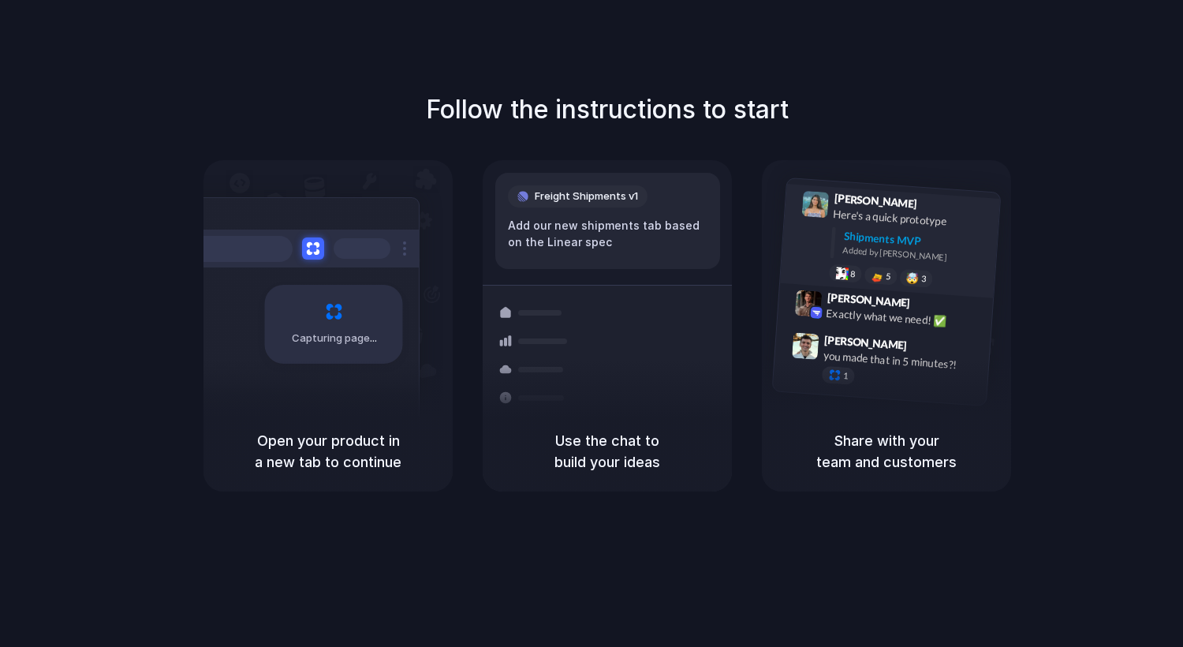
click at [935, 250] on div "Added by [PERSON_NAME]" at bounding box center [914, 255] width 145 height 23
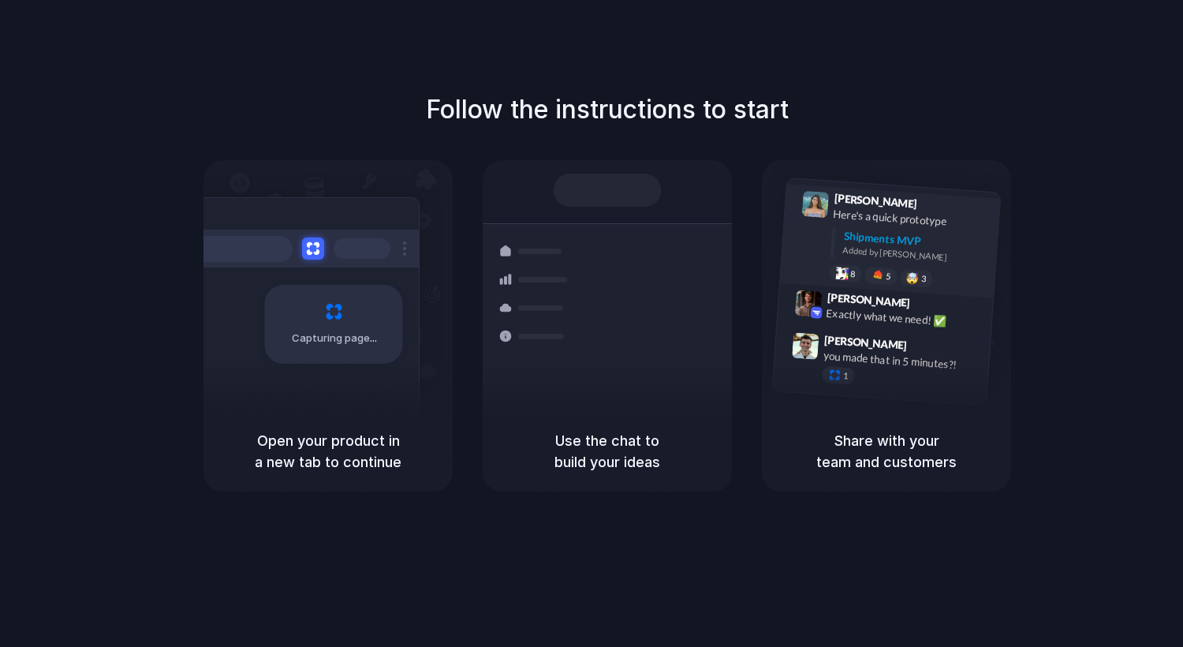
click at [880, 240] on div "Shipments MVP" at bounding box center [916, 241] width 146 height 26
click at [915, 309] on span "9:42 AM" at bounding box center [931, 305] width 32 height 19
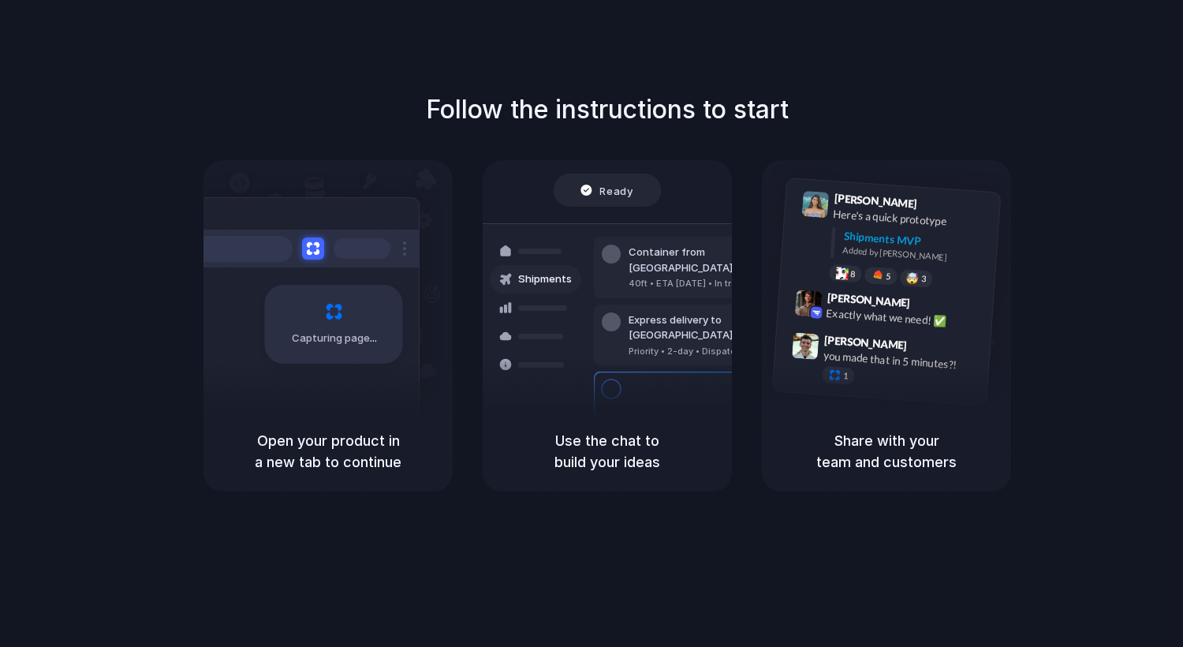
click at [611, 190] on span "Ready" at bounding box center [616, 190] width 33 height 16
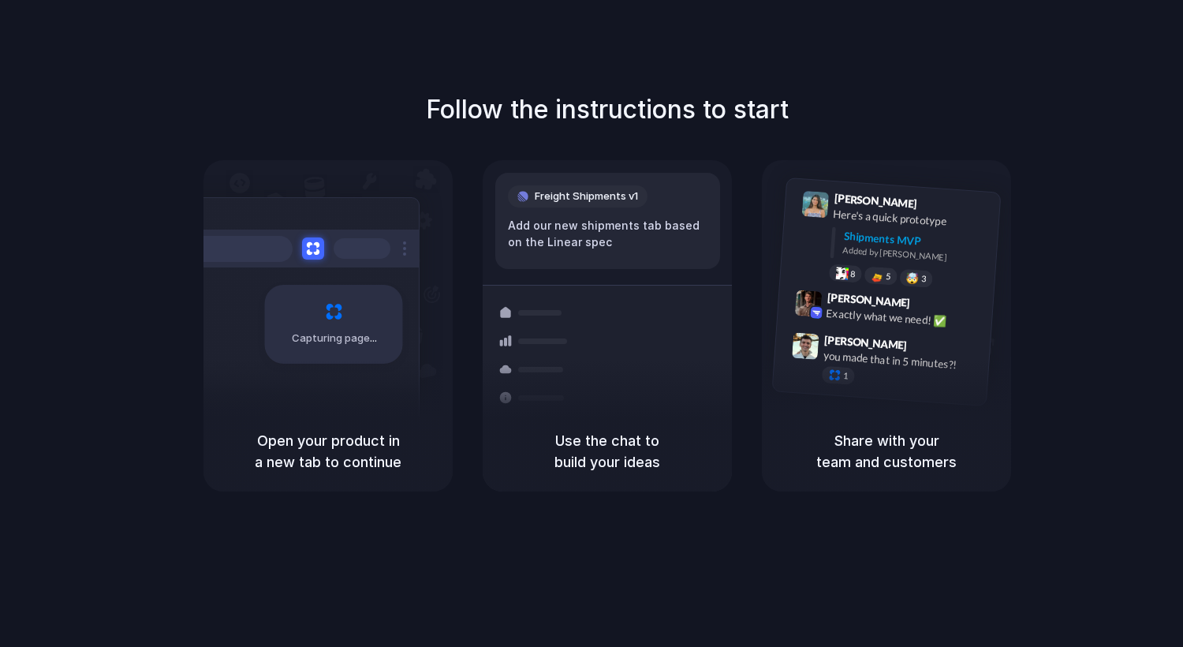
click at [531, 120] on h1 "Follow the instructions to start" at bounding box center [607, 110] width 363 height 38
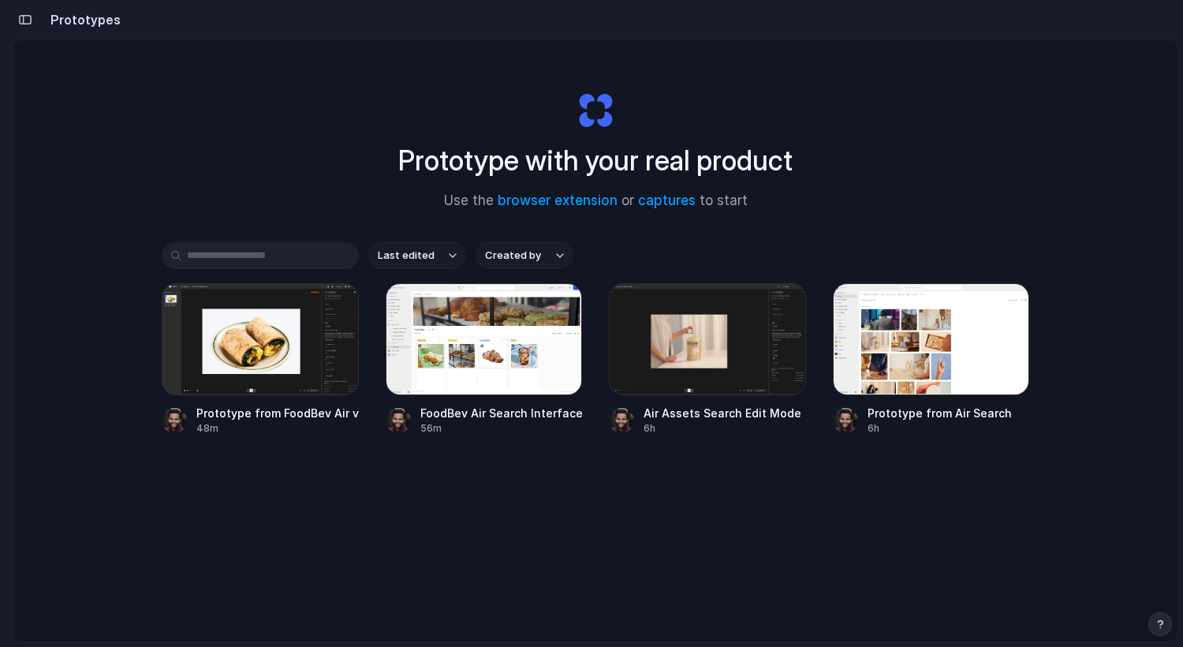
click at [591, 113] on div "Prototype with your real product Use the browser extension or captures to start" at bounding box center [595, 144] width 631 height 170
drag, startPoint x: 593, startPoint y: 111, endPoint x: 709, endPoint y: 111, distance: 116.0
click at [709, 111] on div "Prototype with your real product Use the browser extension or captures to start" at bounding box center [595, 144] width 631 height 170
click at [84, 19] on h2 "Prototypes" at bounding box center [82, 19] width 77 height 19
click at [32, 21] on div "button" at bounding box center [25, 19] width 14 height 11
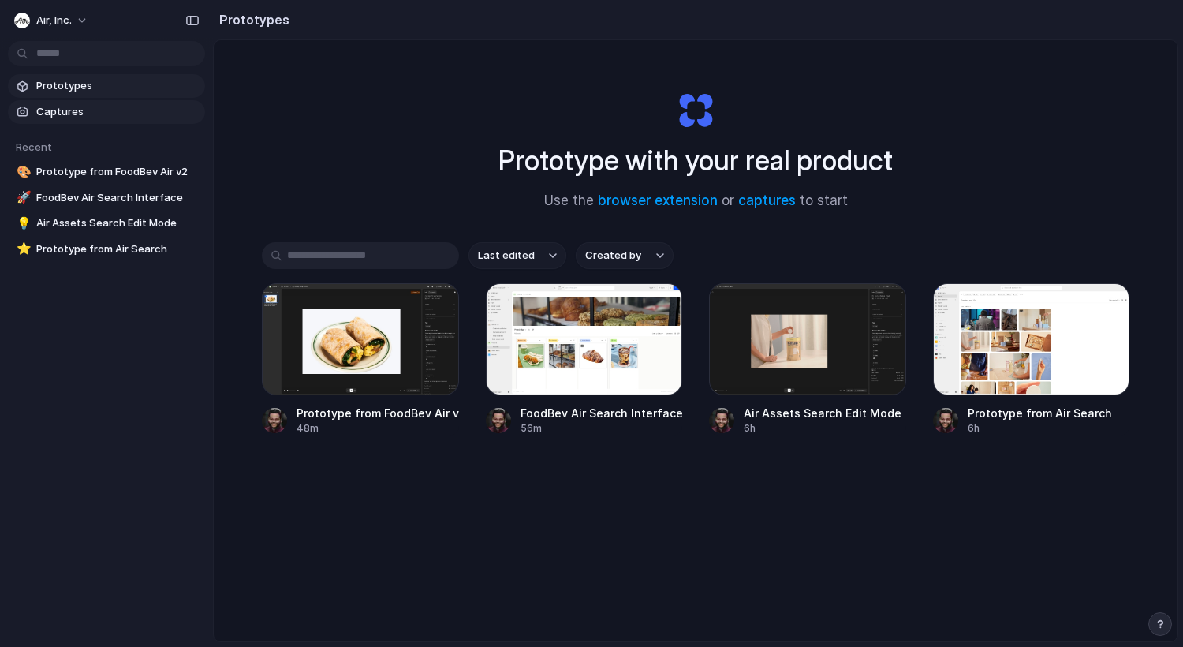
click at [70, 108] on span "Captures" at bounding box center [117, 112] width 162 height 16
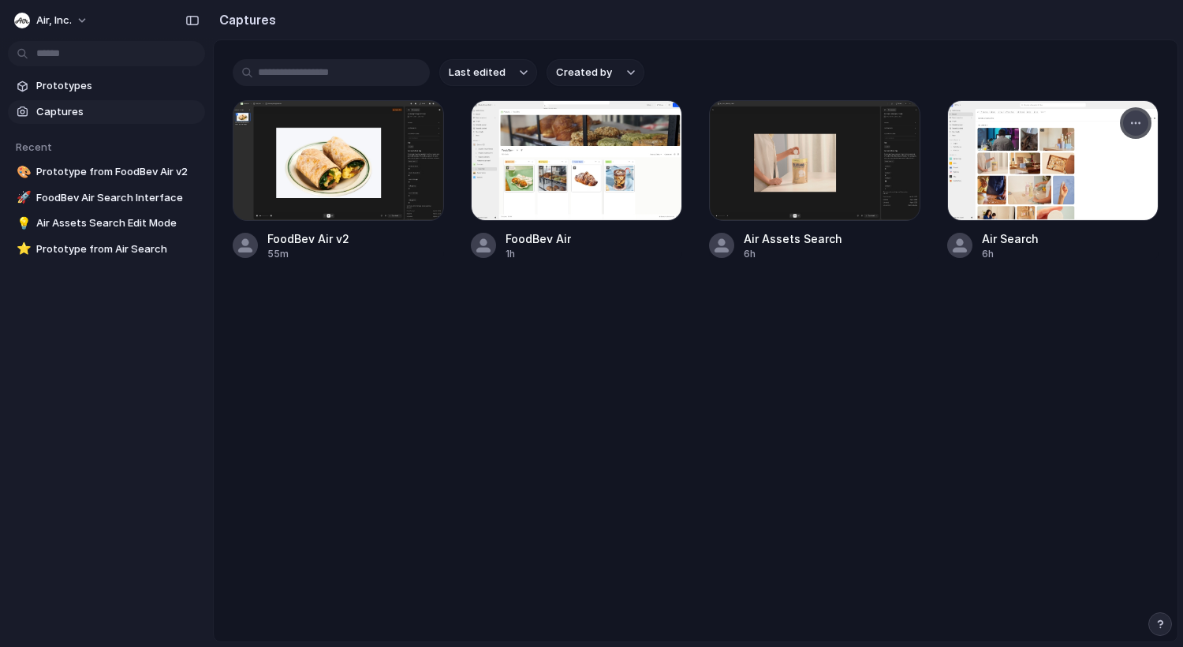
click at [1130, 121] on div "button" at bounding box center [1136, 123] width 13 height 13
click at [1130, 121] on div "Create prototype Rename Copy link Open original page Delete" at bounding box center [591, 323] width 1183 height 647
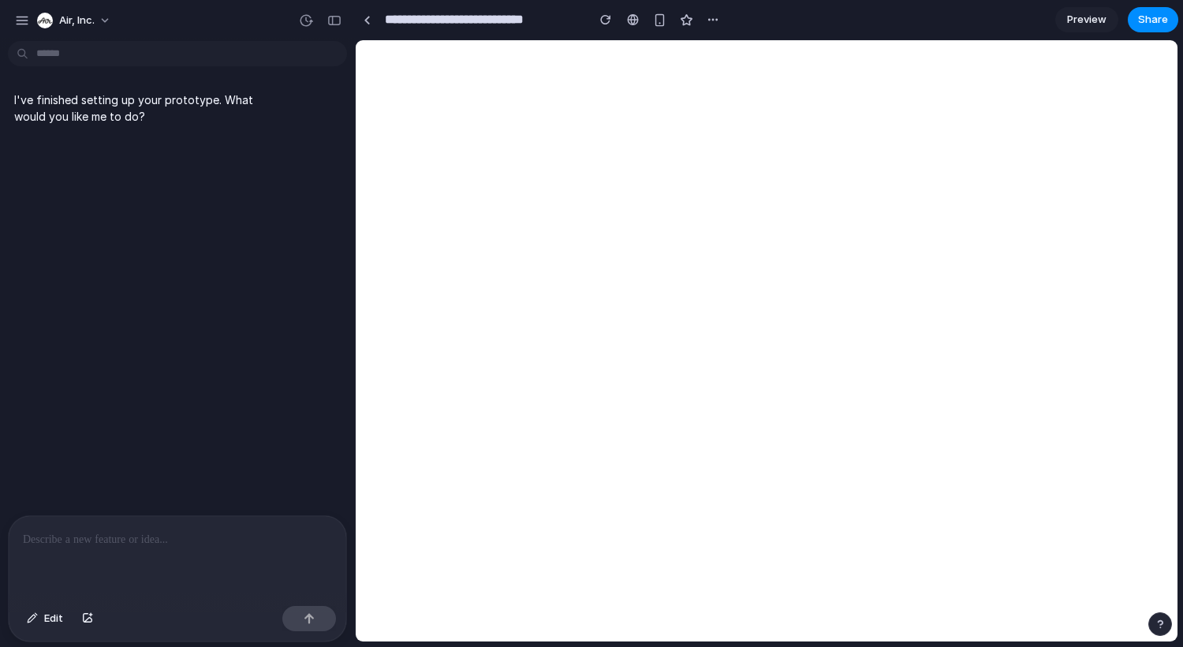
click at [135, 538] on p at bounding box center [177, 539] width 309 height 19
click at [99, 536] on p at bounding box center [177, 539] width 309 height 19
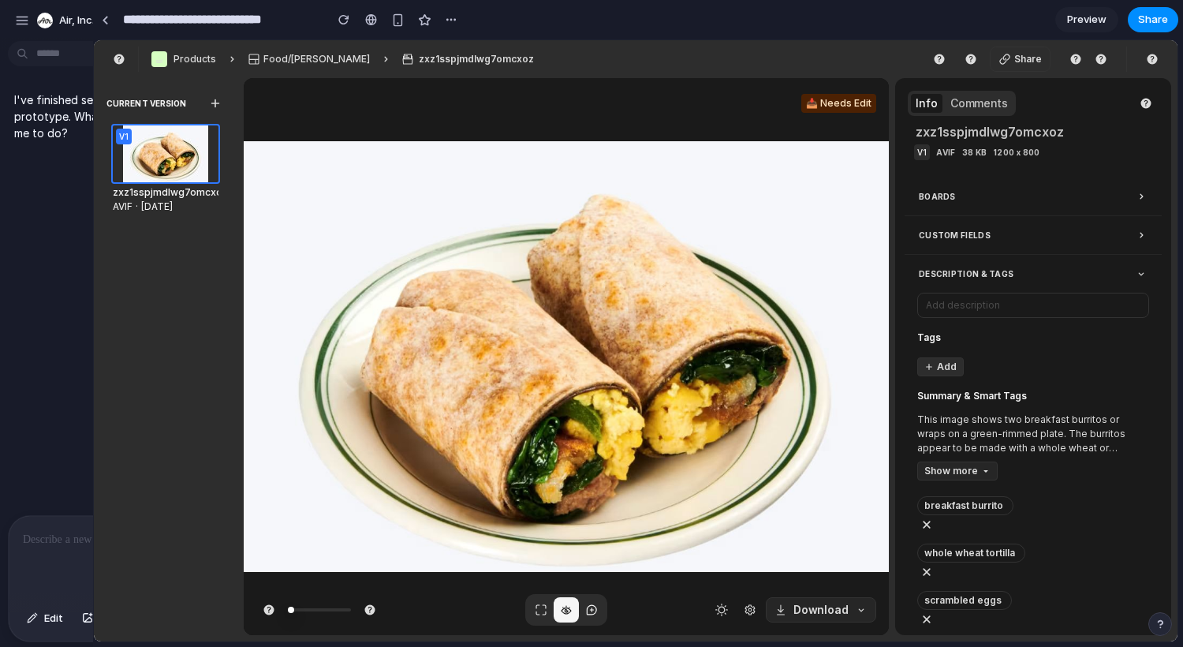
drag, startPoint x: 349, startPoint y: 53, endPoint x: 93, endPoint y: 148, distance: 273.5
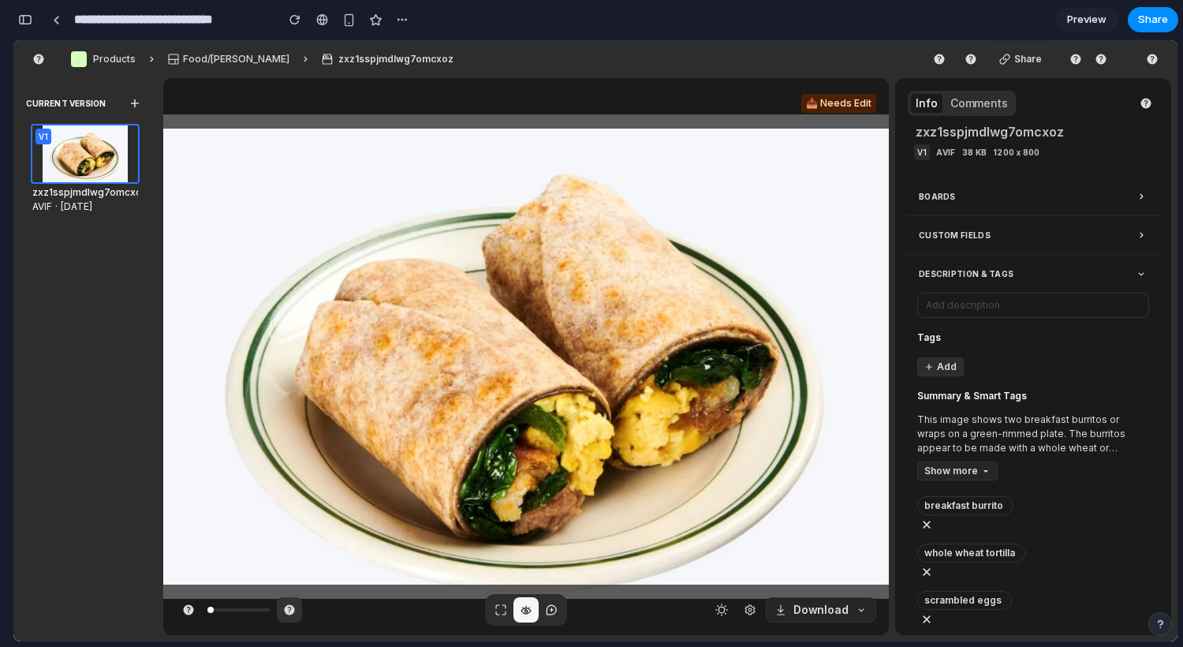
click at [297, 614] on button "button" at bounding box center [289, 609] width 25 height 25
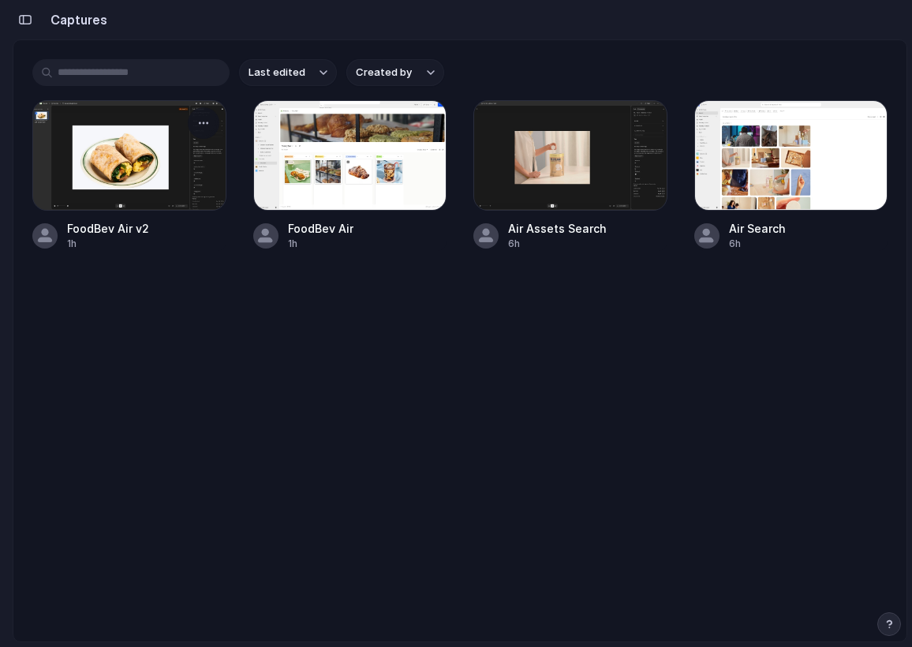
click at [132, 171] on div at bounding box center [129, 155] width 194 height 110
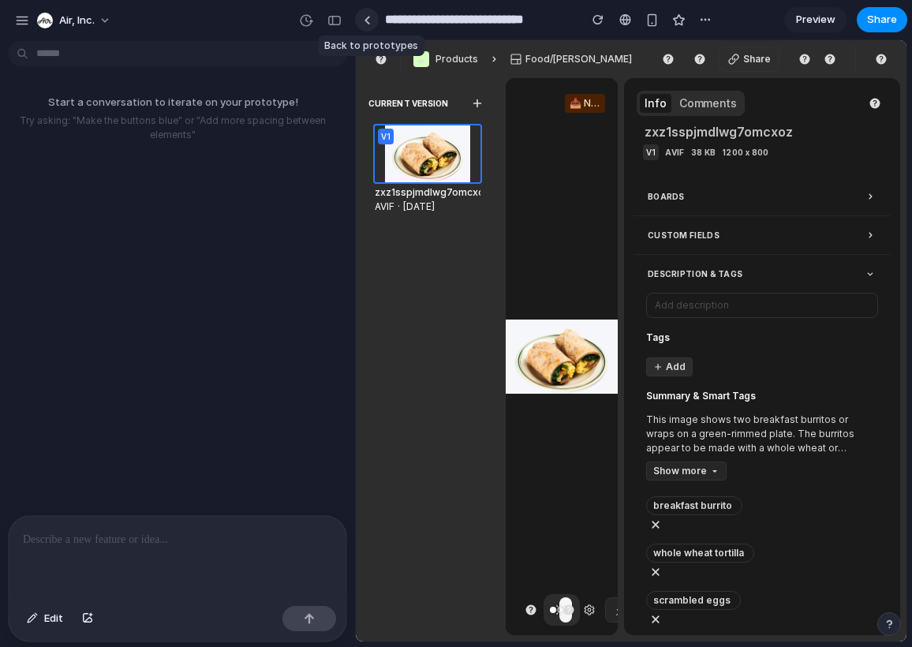
click at [361, 20] on link at bounding box center [367, 20] width 24 height 24
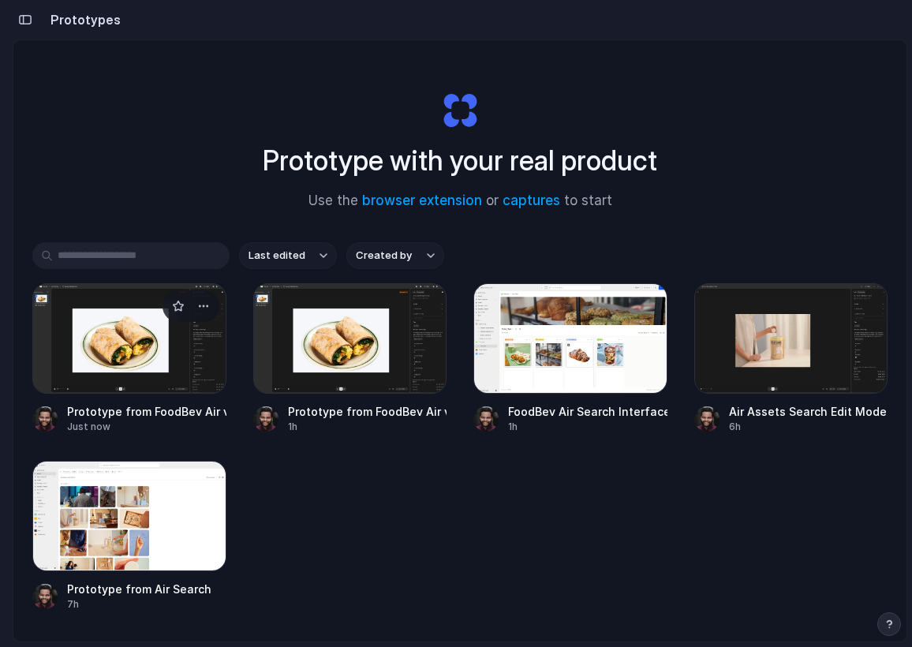
click at [121, 327] on div at bounding box center [129, 338] width 194 height 110
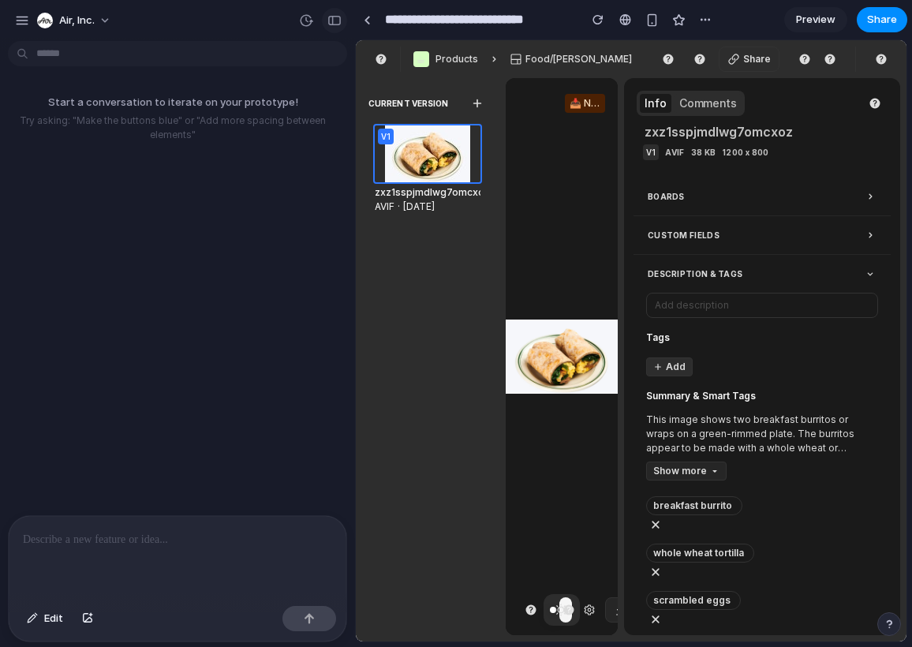
click at [338, 24] on div "button" at bounding box center [334, 20] width 14 height 11
